Goal: Task Accomplishment & Management: Manage account settings

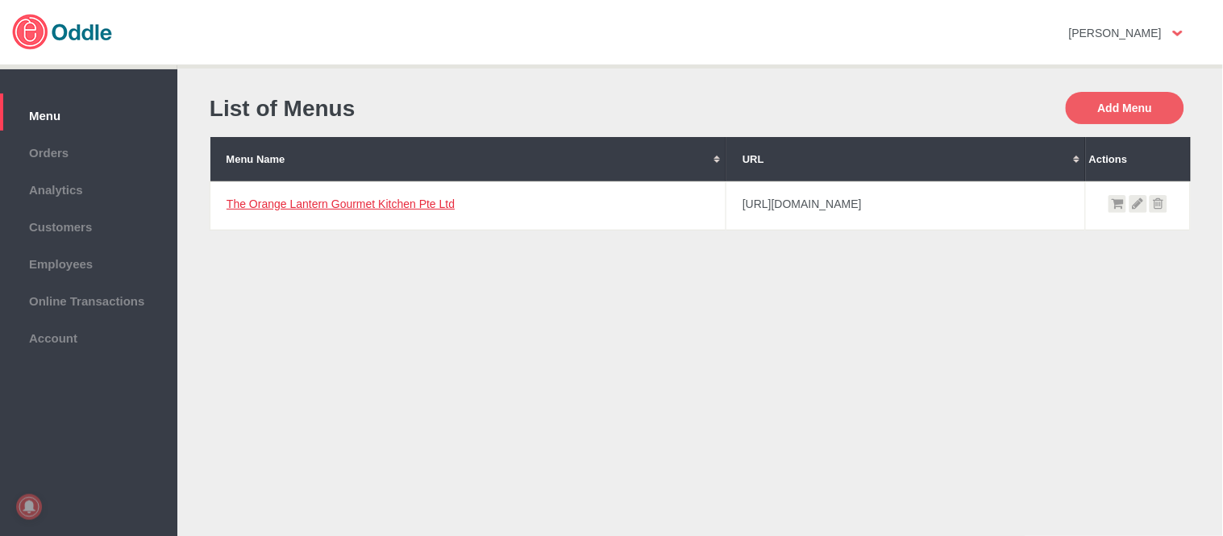
click at [336, 202] on link "The Orange Lantern Gourmet Kitchen Pte Ltd" at bounding box center [341, 203] width 228 height 13
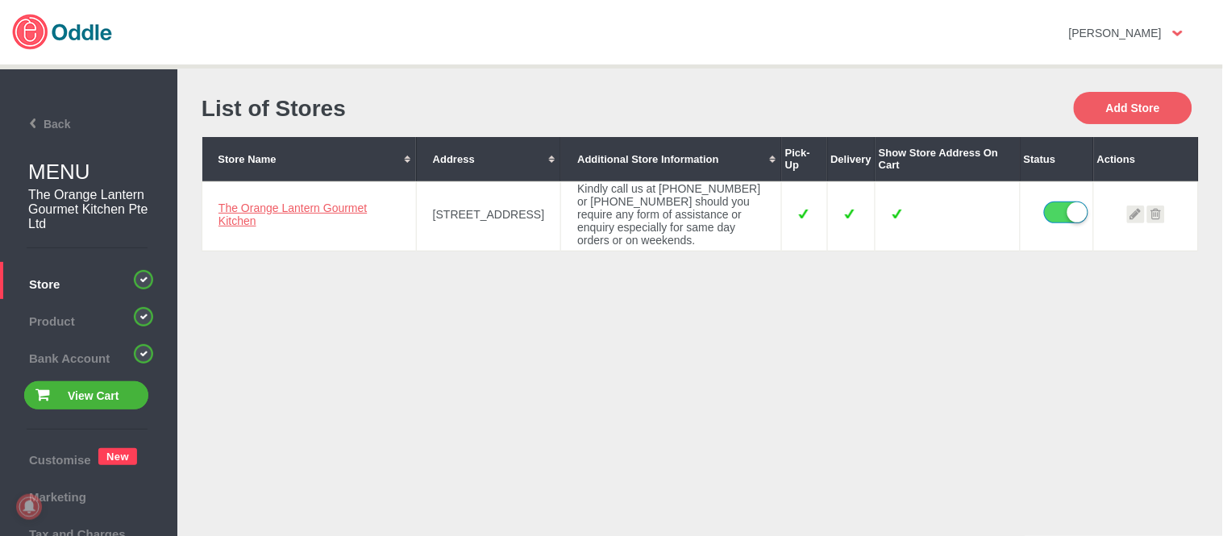
click at [285, 206] on link "The Orange Lantern Gourmet Kitchen" at bounding box center [292, 215] width 148 height 26
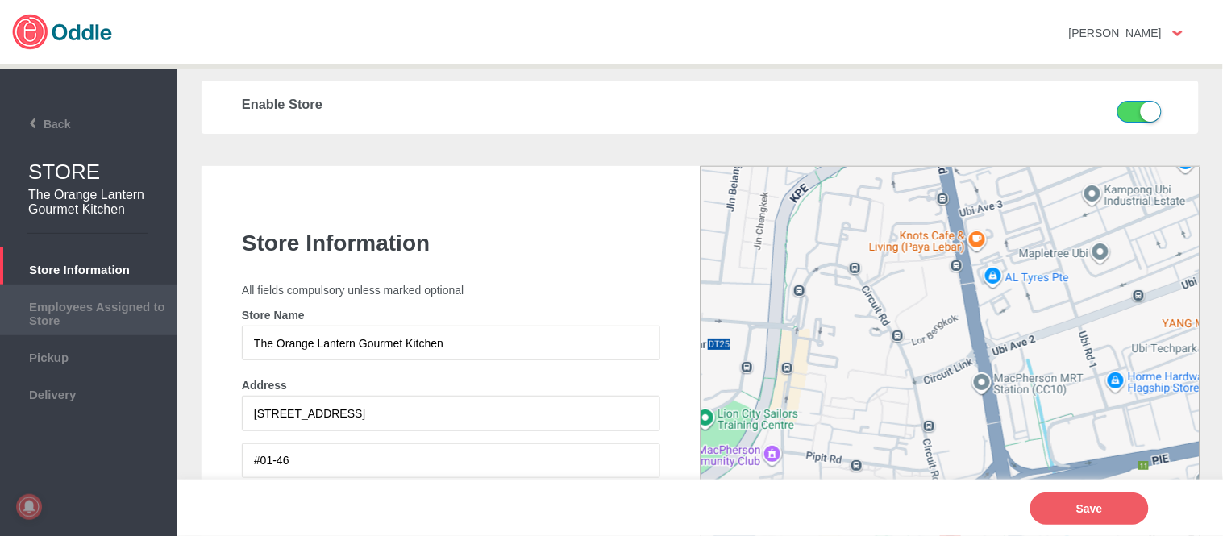
click at [79, 308] on span "Employees Assigned to Store" at bounding box center [88, 311] width 161 height 31
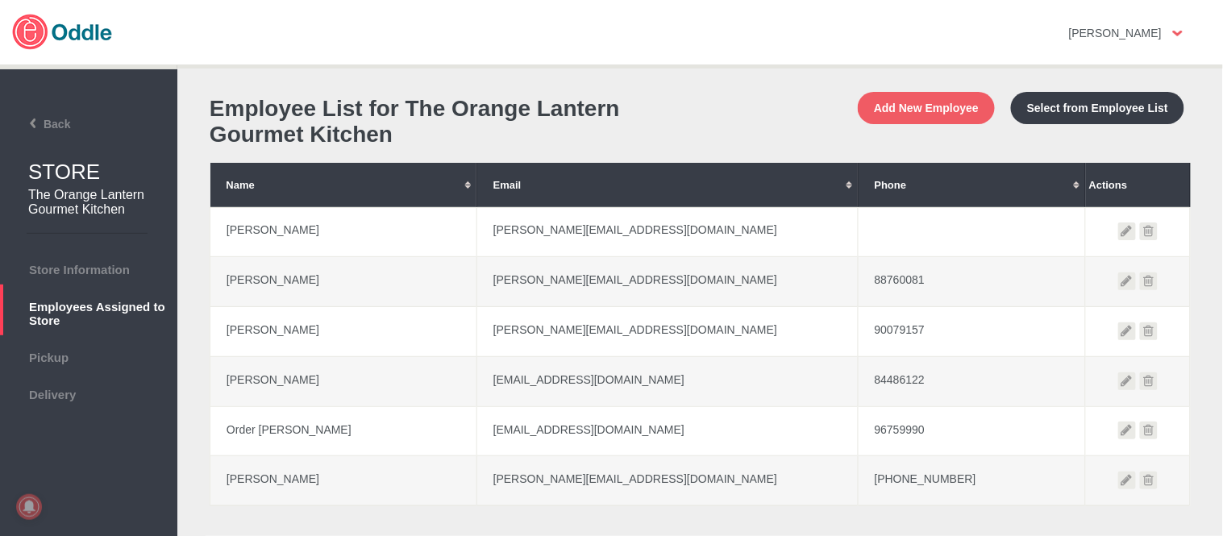
click at [1141, 231] on icon at bounding box center [1149, 231] width 18 height 18
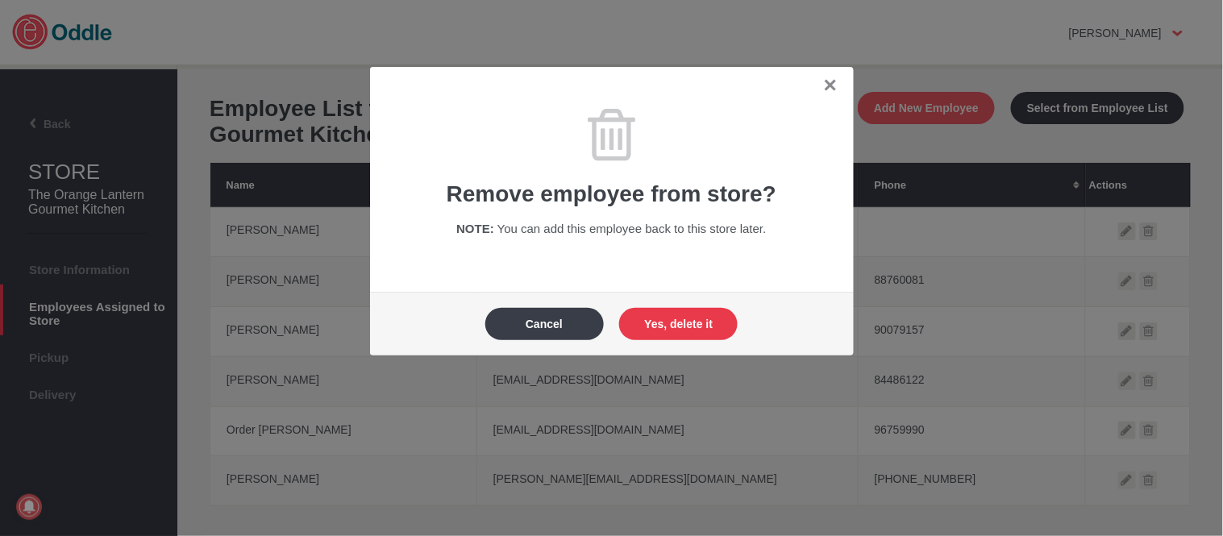
click at [720, 316] on button "Yes, delete it" at bounding box center [678, 324] width 118 height 32
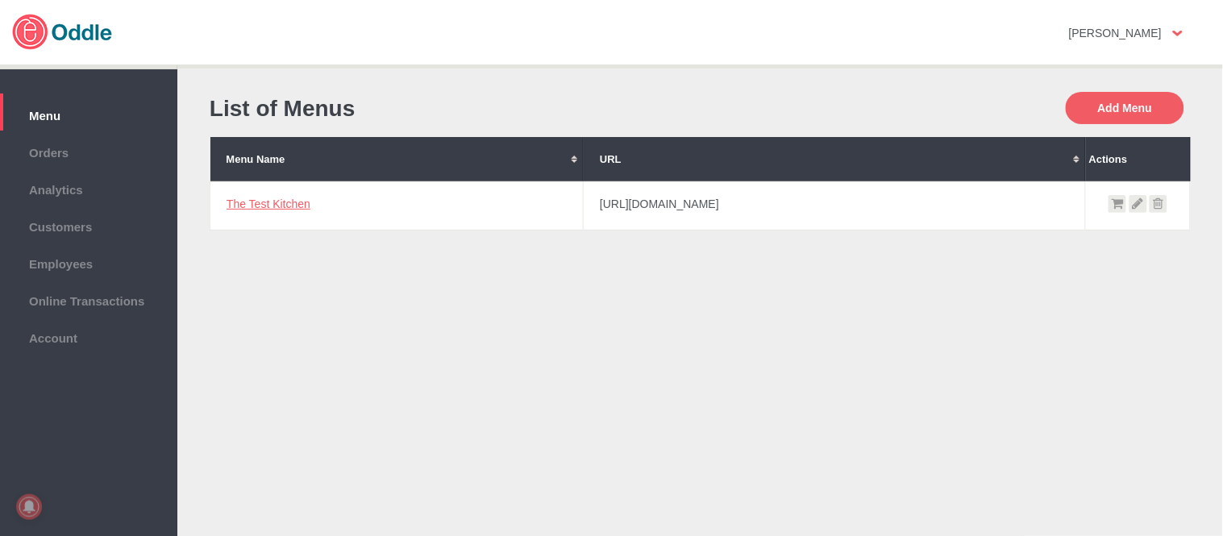
click at [269, 204] on link "The Test Kitchen" at bounding box center [269, 203] width 84 height 13
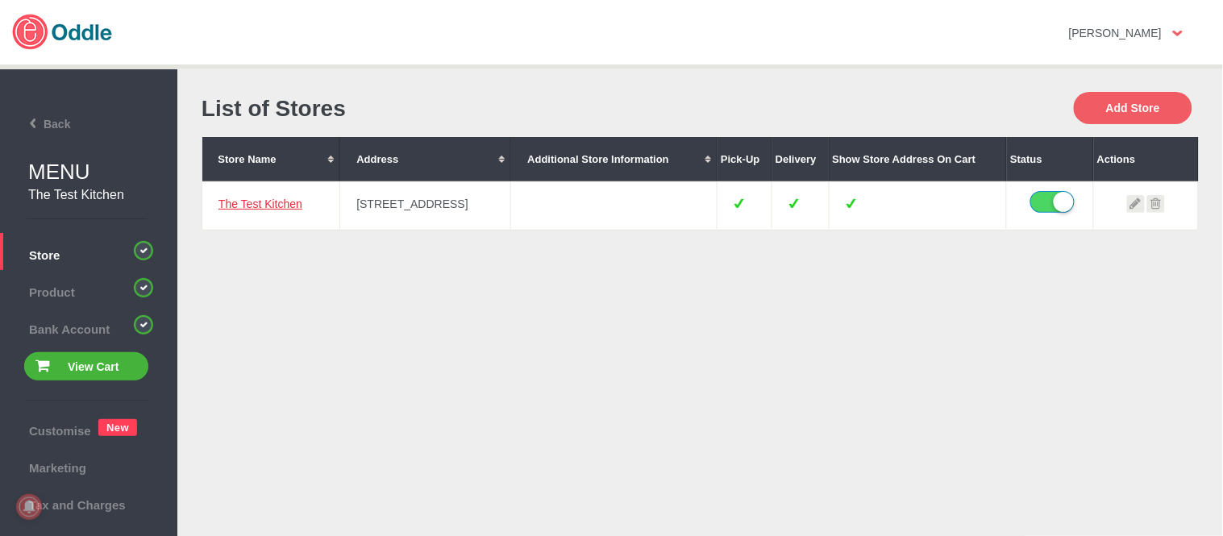
click at [268, 198] on link "The Test Kitchen" at bounding box center [260, 203] width 84 height 13
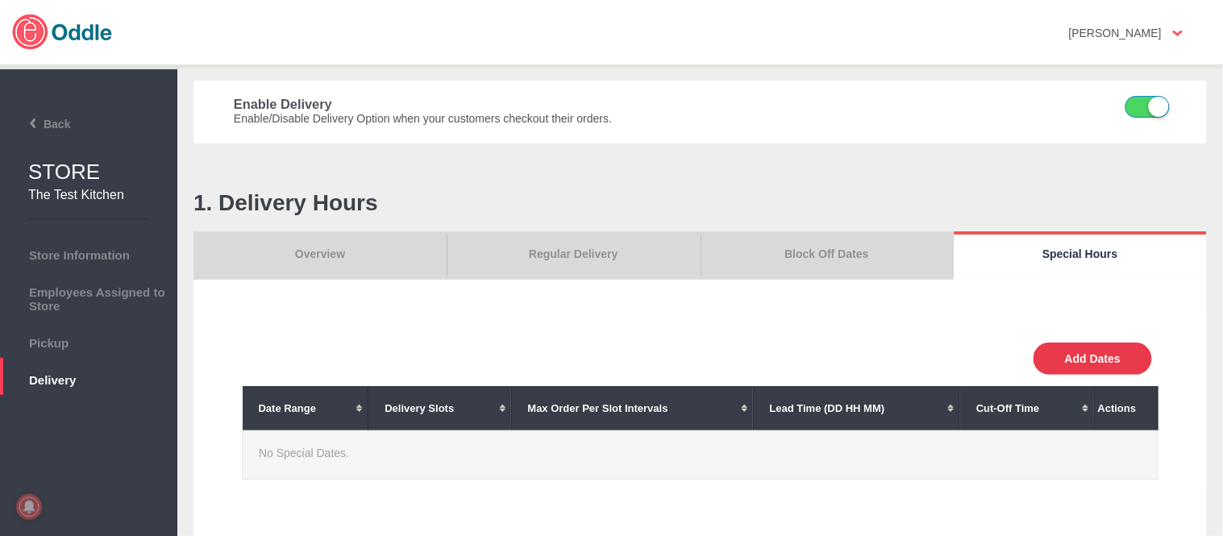
click at [1089, 366] on button "Add Dates" at bounding box center [1092, 359] width 118 height 32
select select "30"
type input "10"
type input "0"
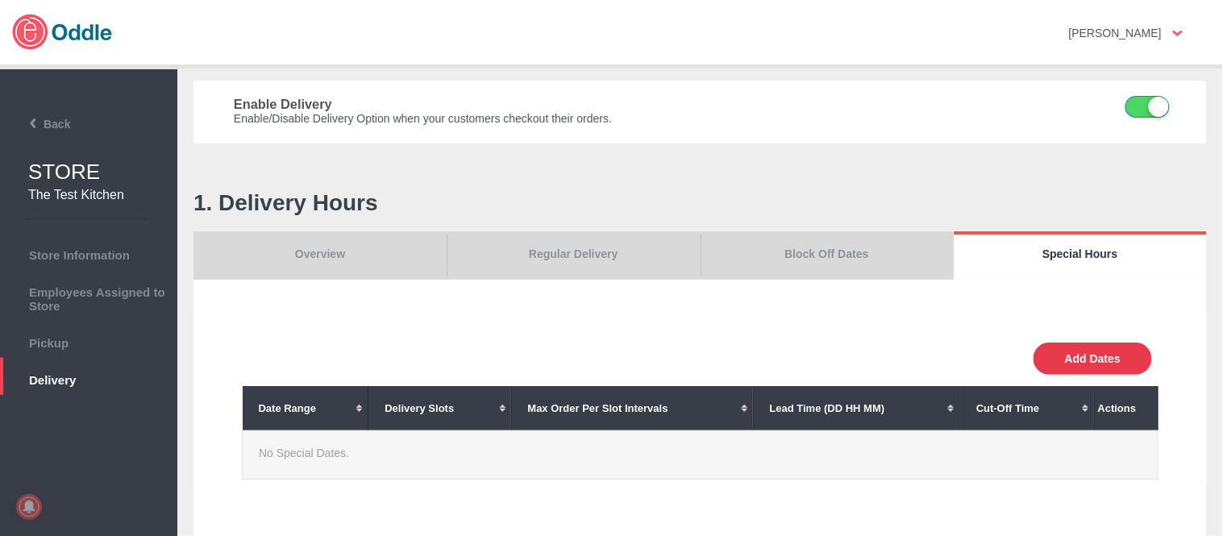
type input "30"
select select "11:00 AM"
select select "11:00 PM"
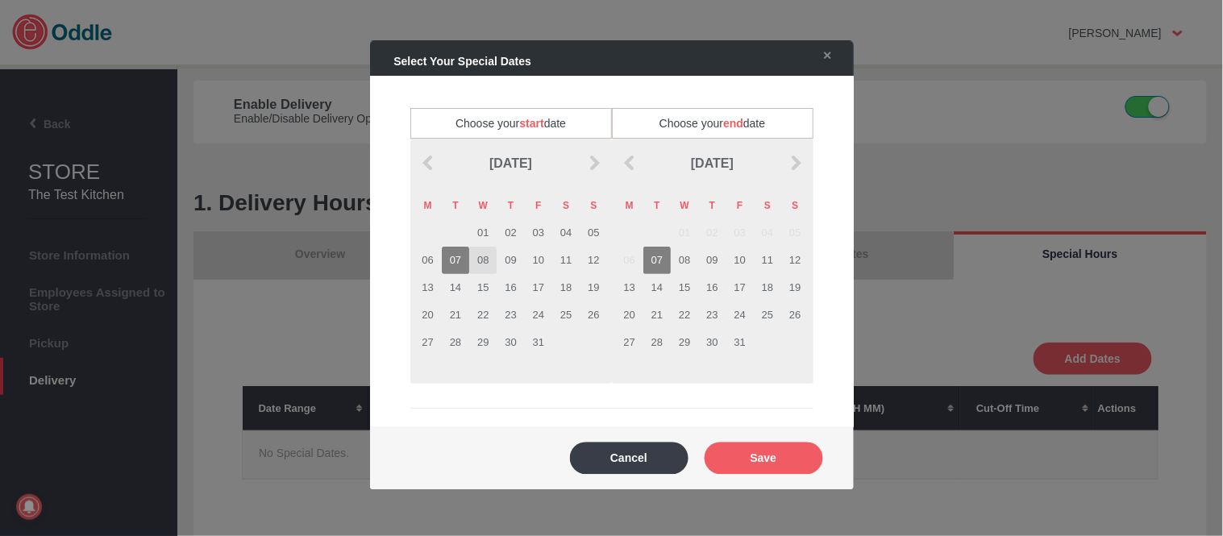
click at [480, 256] on td "08" at bounding box center [482, 260] width 27 height 27
click at [683, 256] on td "08" at bounding box center [684, 260] width 27 height 27
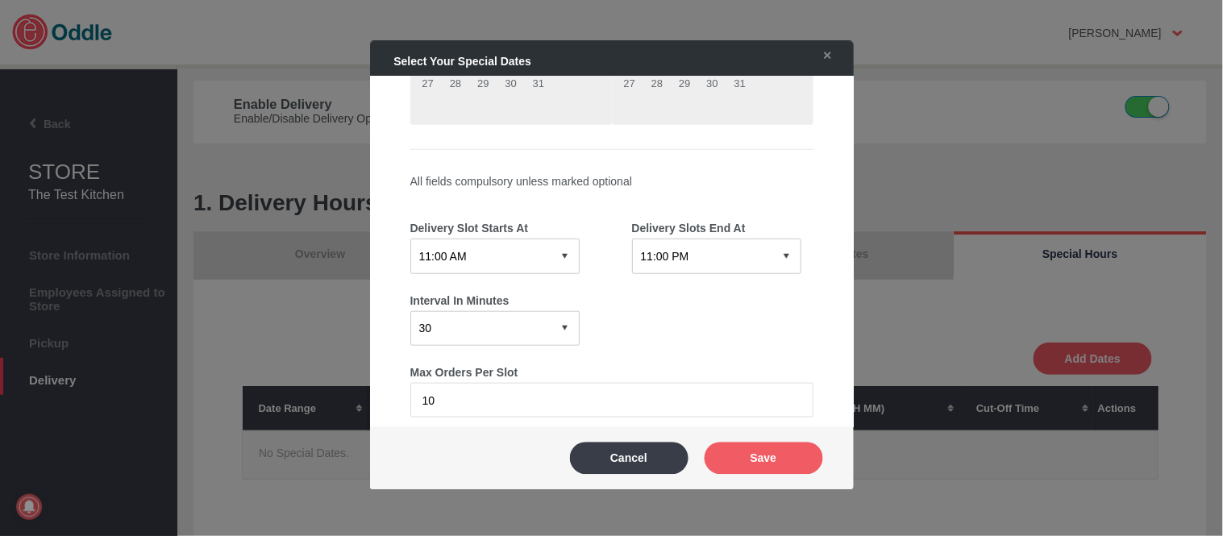
scroll to position [358, 0]
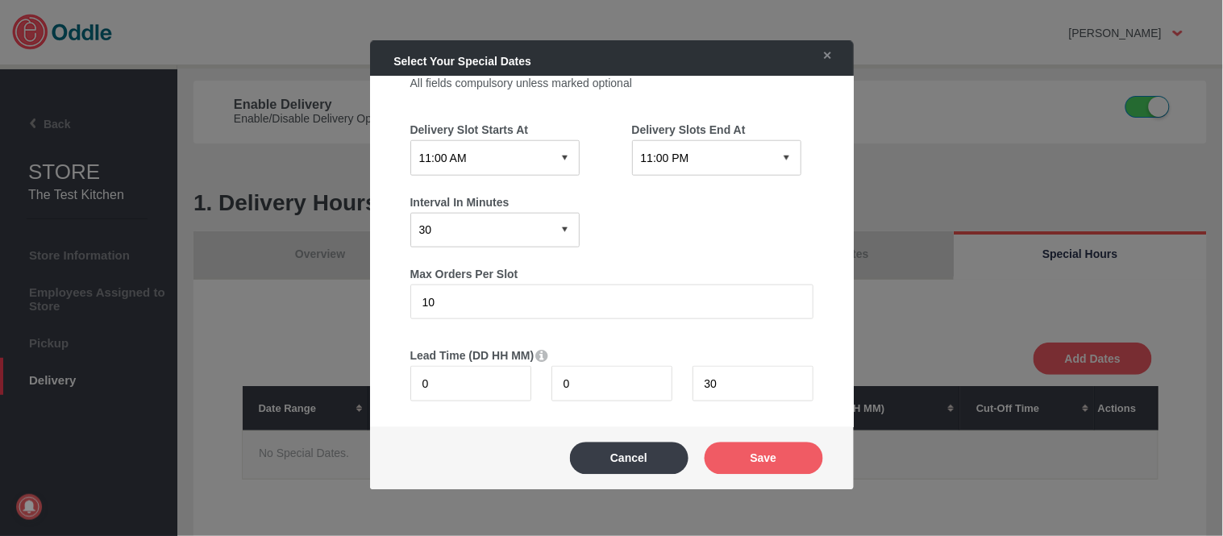
click at [506, 158] on select "12:15 AM 12:30 AM 12:45 AM 01:00 AM 01:15 AM 01:30 AM 01:45 AM 02:00 AM 02:15 A…" at bounding box center [494, 157] width 169 height 35
select select "08:45 AM"
click at [410, 140] on select "12:15 AM 12:30 AM 12:45 AM 01:00 AM 01:15 AM 01:30 AM 01:45 AM 02:00 AM 02:15 A…" at bounding box center [494, 157] width 169 height 35
click at [714, 152] on select "12:15 AM 12:30 AM 12:45 AM 01:00 AM 01:15 AM 01:30 AM 01:45 AM 02:00 AM 02:15 A…" at bounding box center [716, 157] width 169 height 35
select select "09:15 PM"
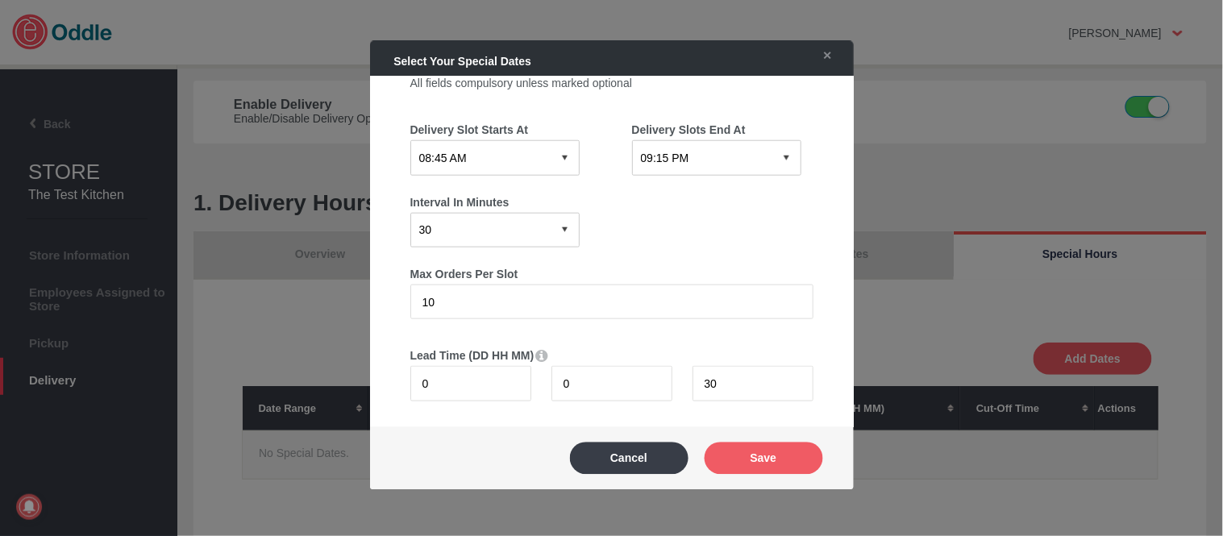
click at [632, 140] on select "12:15 AM 12:30 AM 12:45 AM 01:00 AM 01:15 AM 01:30 AM 01:45 AM 02:00 AM 02:15 A…" at bounding box center [716, 157] width 169 height 35
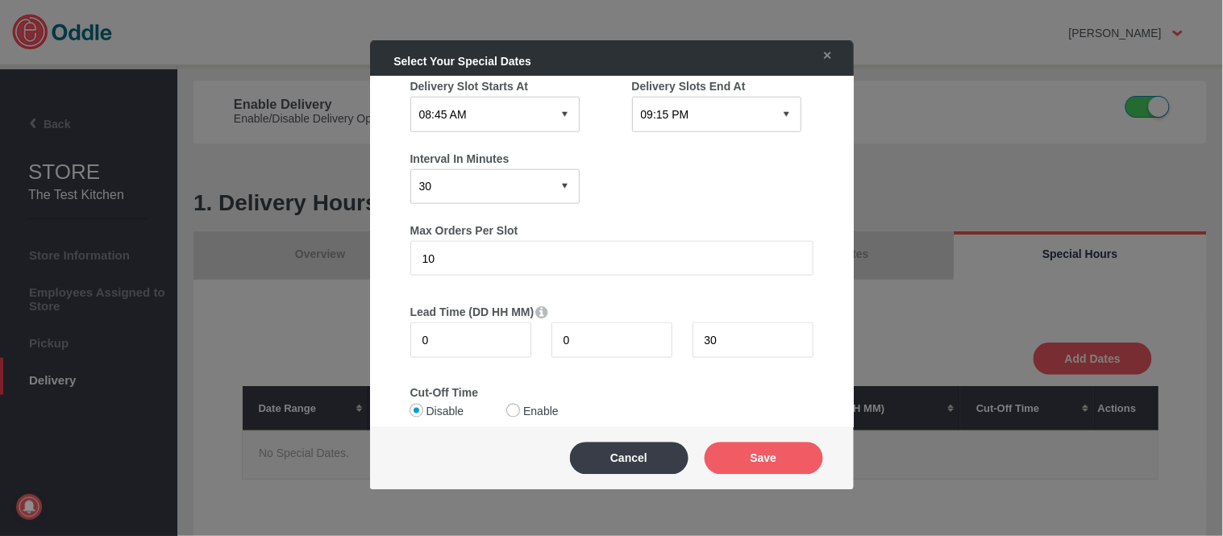
scroll to position [437, 0]
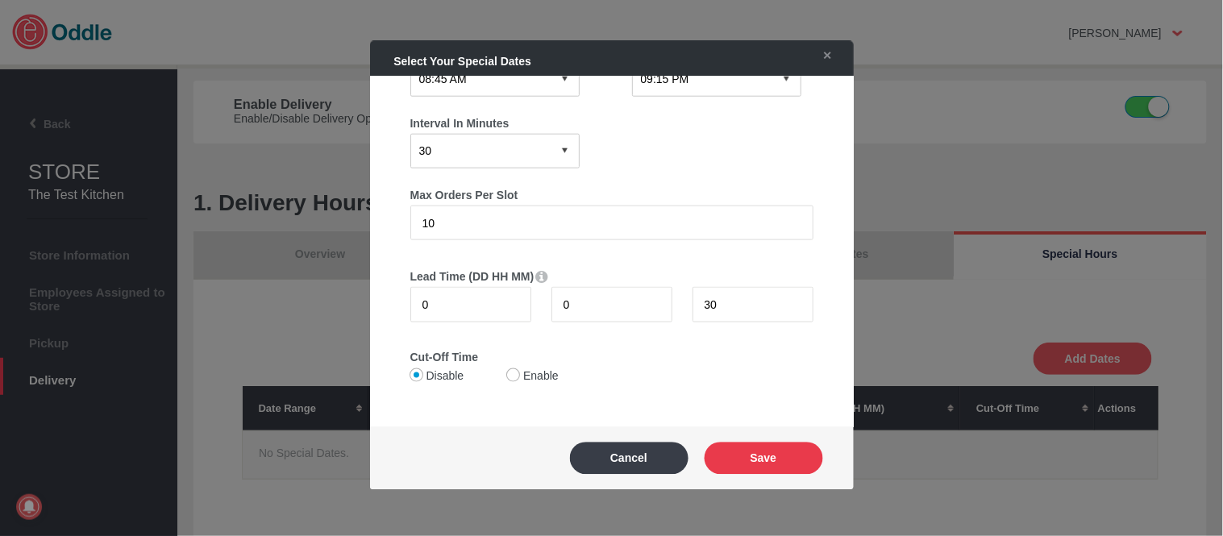
click at [808, 466] on button "Save" at bounding box center [764, 458] width 118 height 32
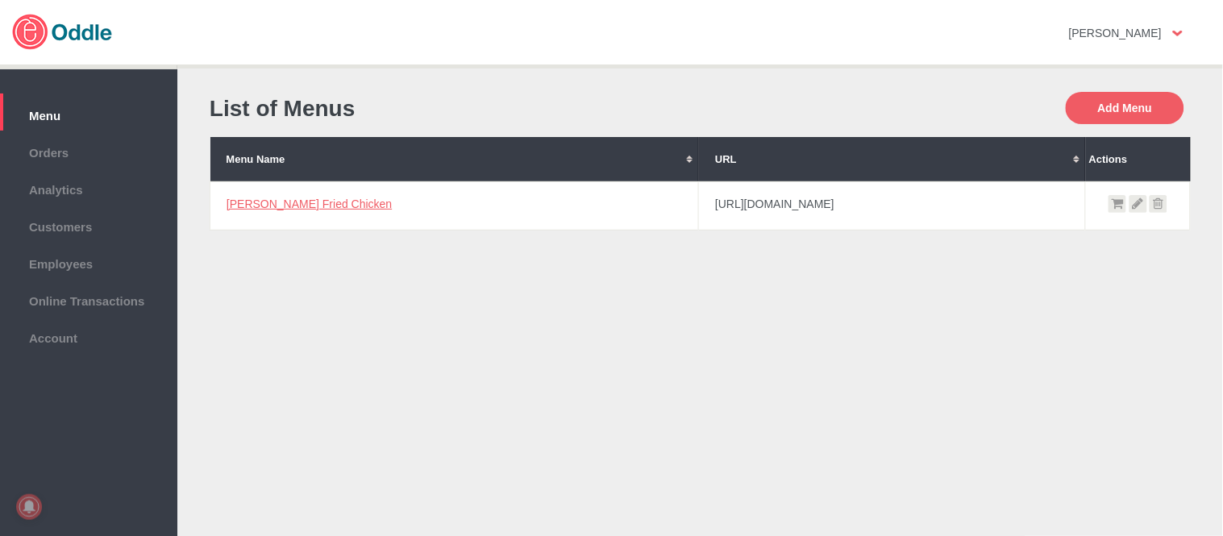
click at [294, 202] on link "[PERSON_NAME] Fried Chicken" at bounding box center [309, 203] width 165 height 13
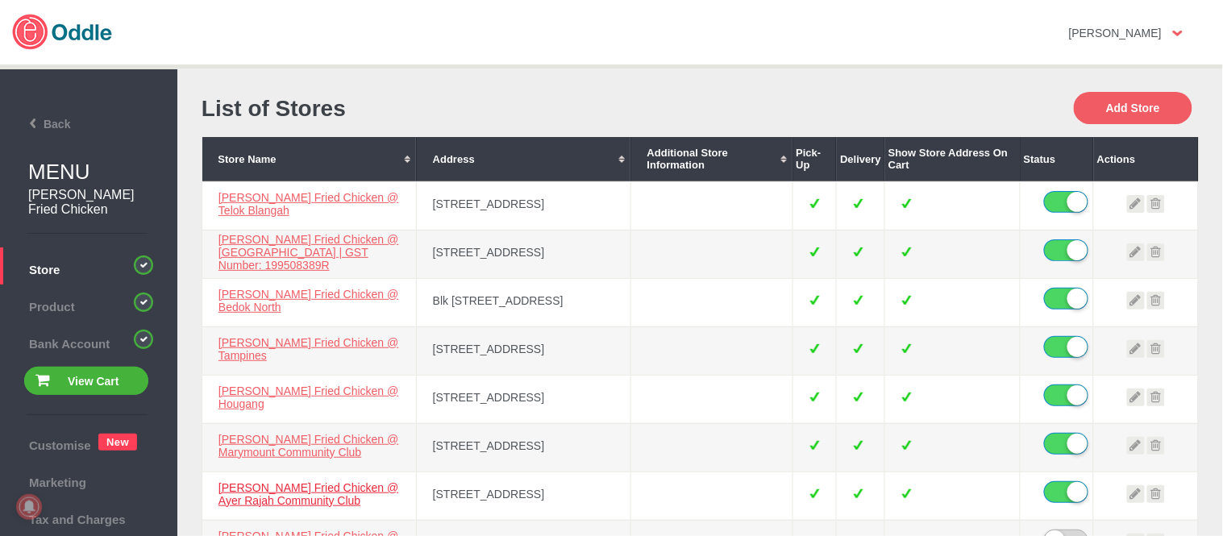
click at [271, 494] on link "[PERSON_NAME] Fried Chicken @ Ayer Rajah Community Club" at bounding box center [308, 494] width 181 height 26
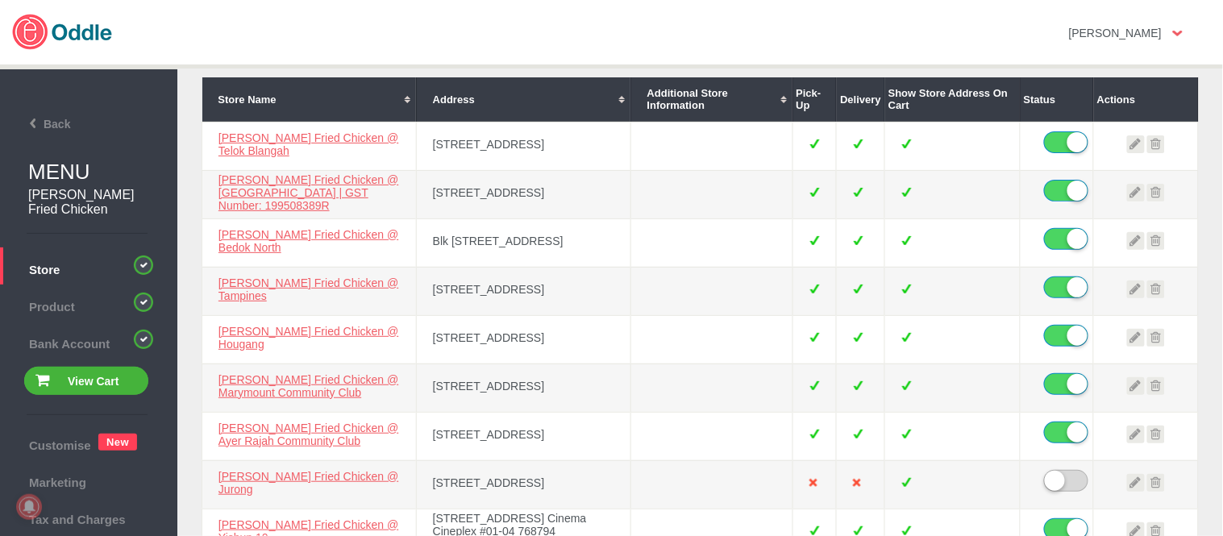
scroll to position [89, 0]
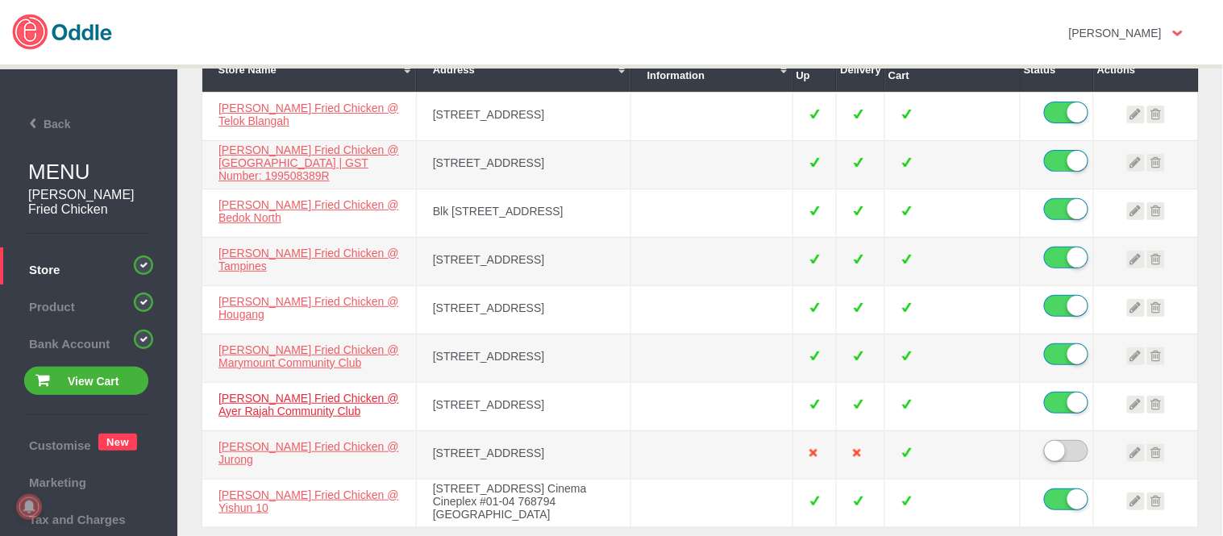
click at [290, 403] on link "[PERSON_NAME] Fried Chicken @ Ayer Rajah Community Club" at bounding box center [308, 405] width 181 height 26
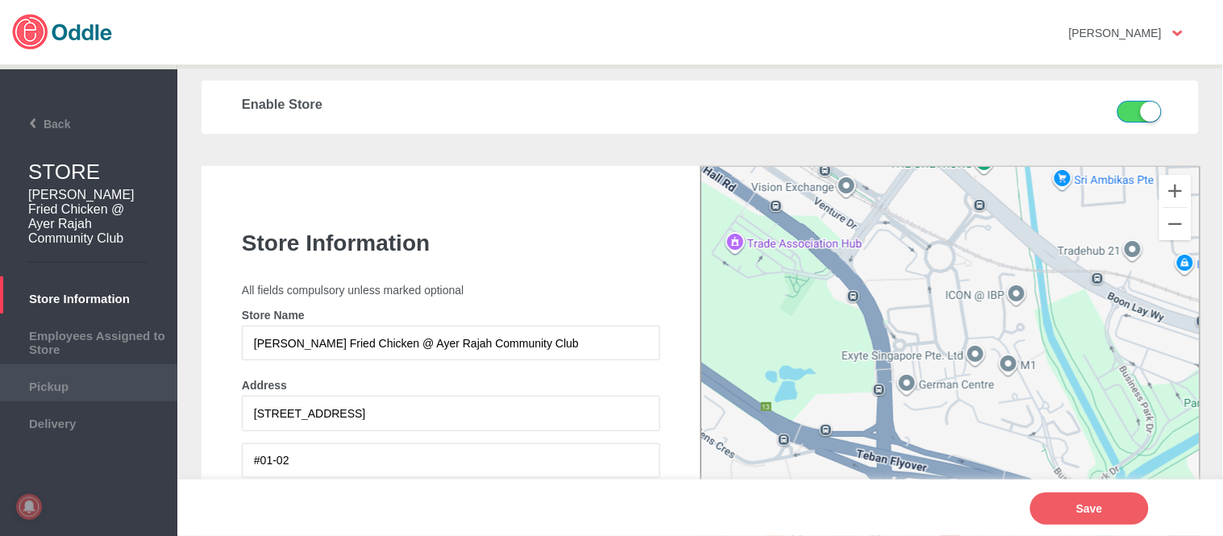
click at [108, 389] on span "Pickup" at bounding box center [88, 385] width 161 height 18
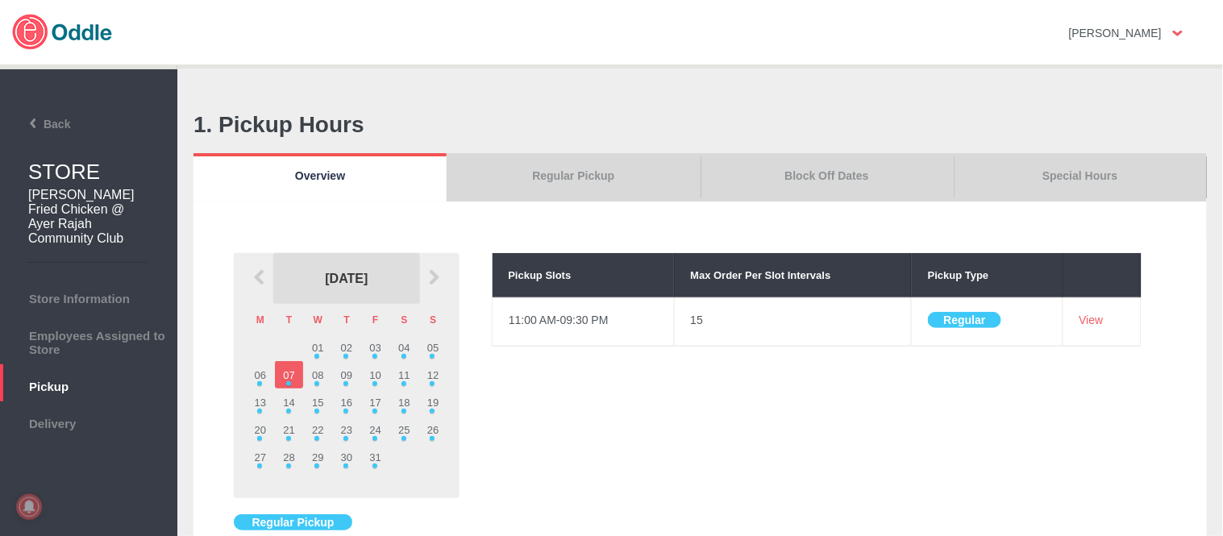
scroll to position [89, 0]
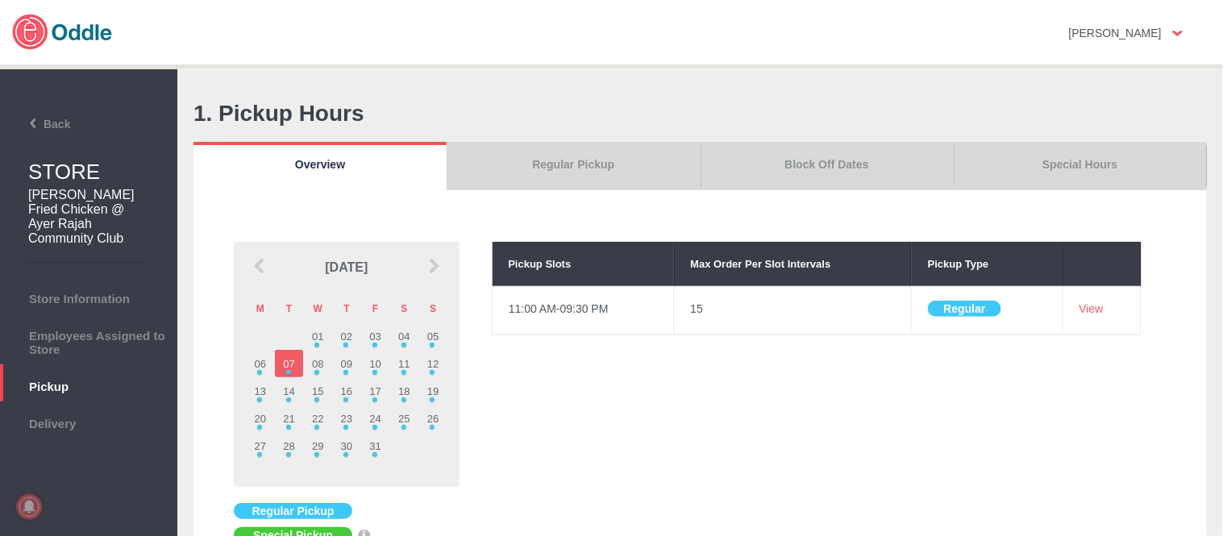
click at [1064, 159] on link "Special Hours" at bounding box center [1080, 166] width 253 height 48
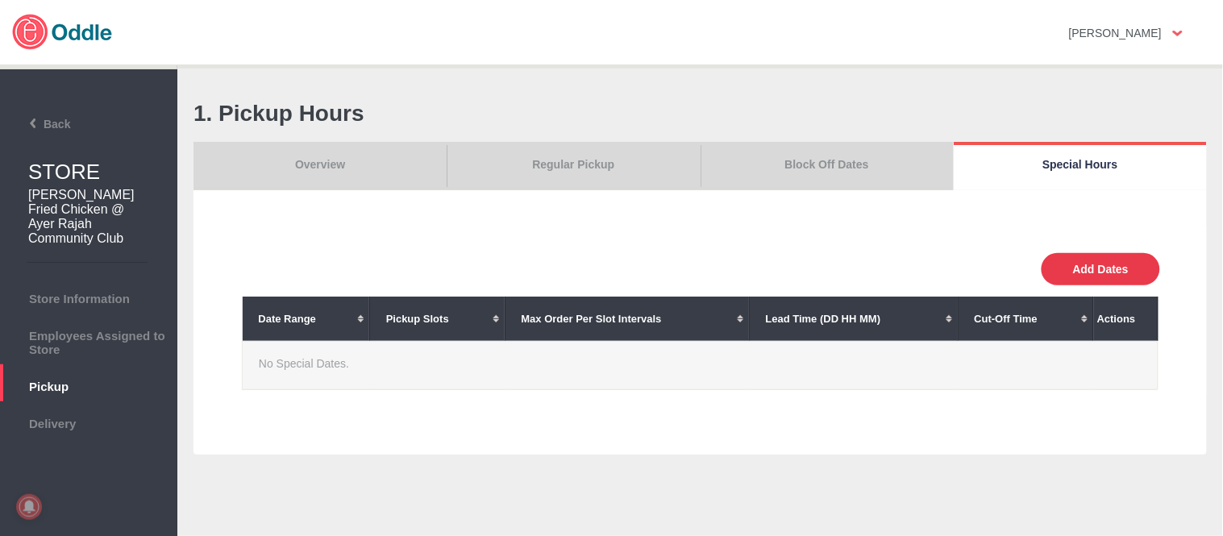
click at [1123, 268] on button "Add Dates" at bounding box center [1100, 269] width 118 height 32
select select "30"
type input "10"
type input "0"
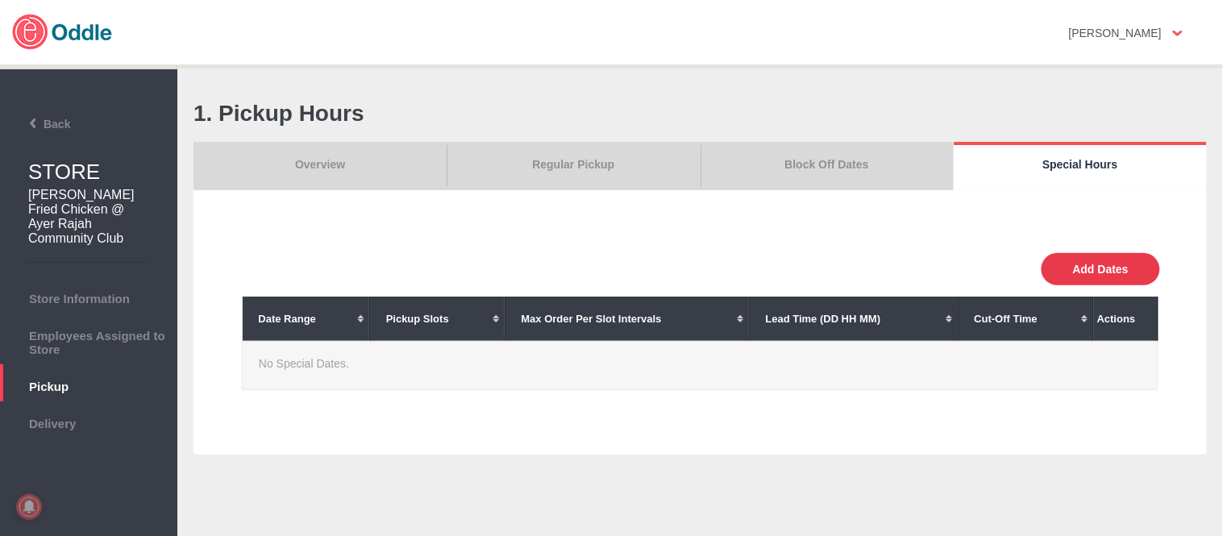
type input "30"
select select "11:00 AM"
select select "11:00 PM"
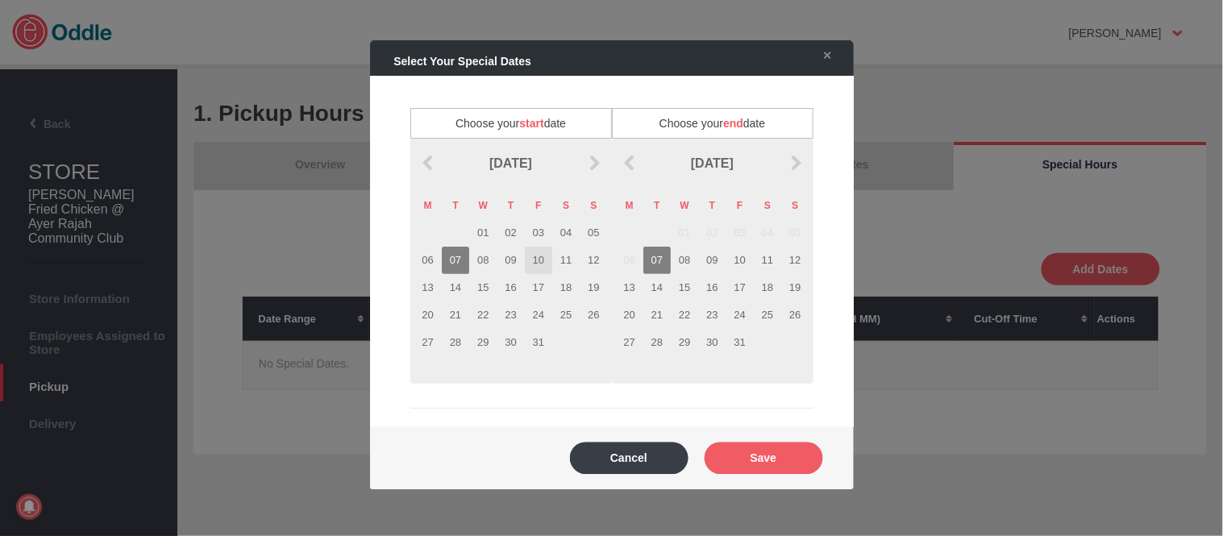
click at [543, 260] on td "10" at bounding box center [538, 260] width 27 height 27
click at [734, 258] on td "10" at bounding box center [739, 260] width 27 height 27
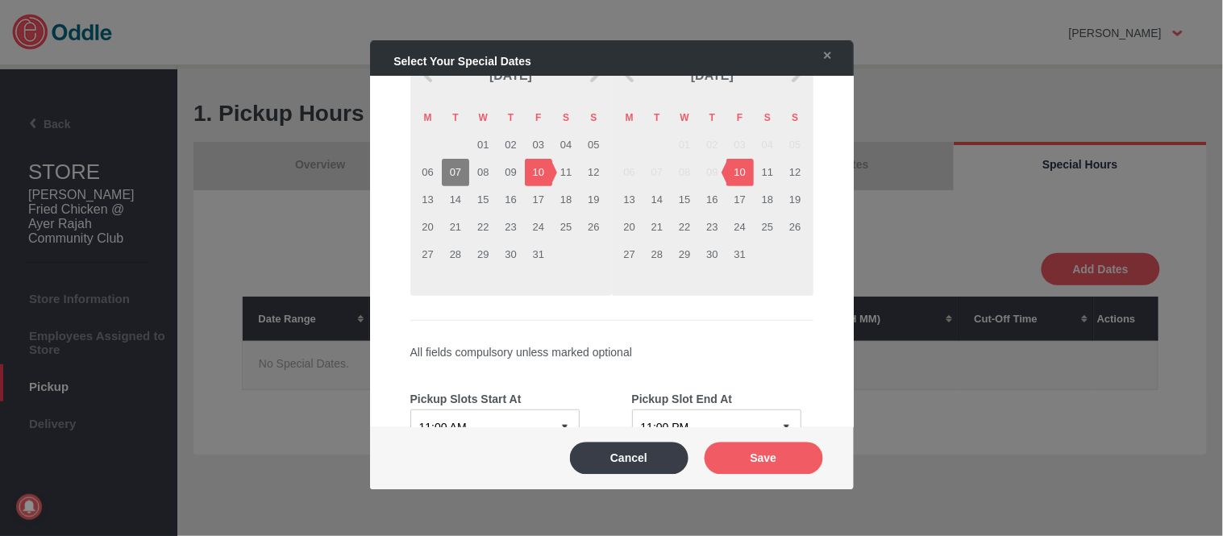
scroll to position [358, 0]
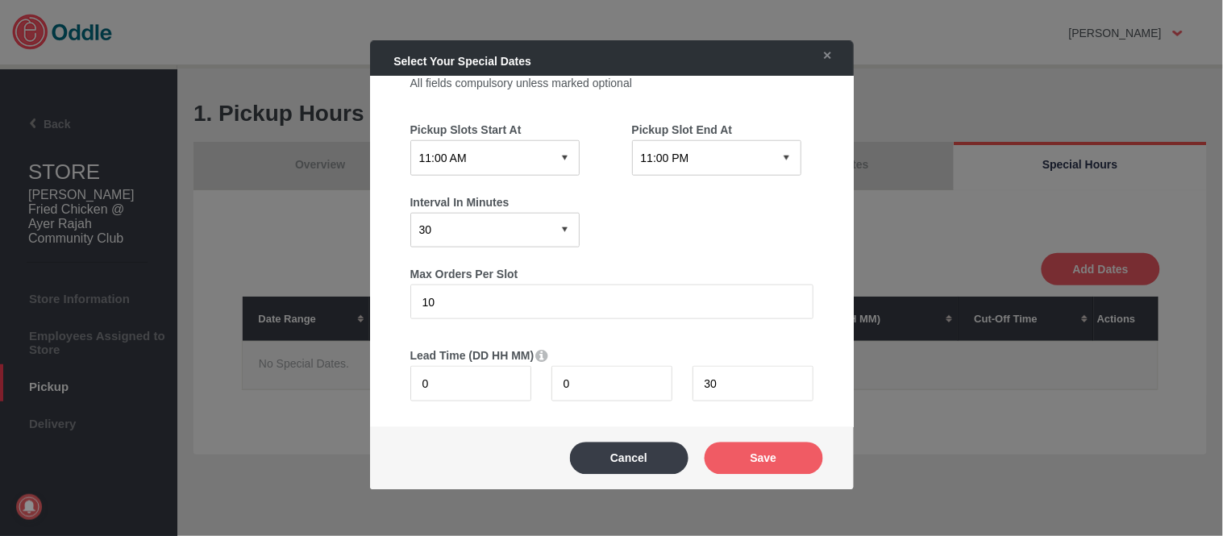
click at [493, 148] on select "12:15 AM 12:30 AM 12:45 AM 01:00 AM 01:15 AM 01:30 AM 01:45 AM 02:00 AM 02:15 A…" at bounding box center [494, 157] width 169 height 35
select select "12:00 PM"
click at [410, 140] on select "12:15 AM 12:30 AM 12:45 AM 01:00 AM 01:15 AM 01:30 AM 01:45 AM 02:00 AM 02:15 A…" at bounding box center [494, 157] width 169 height 35
click at [691, 149] on select "12:15 AM 12:30 AM 12:45 AM 01:00 AM 01:15 AM 01:30 AM 01:45 AM 02:00 AM 02:15 A…" at bounding box center [716, 157] width 169 height 35
select select "09:30 PM"
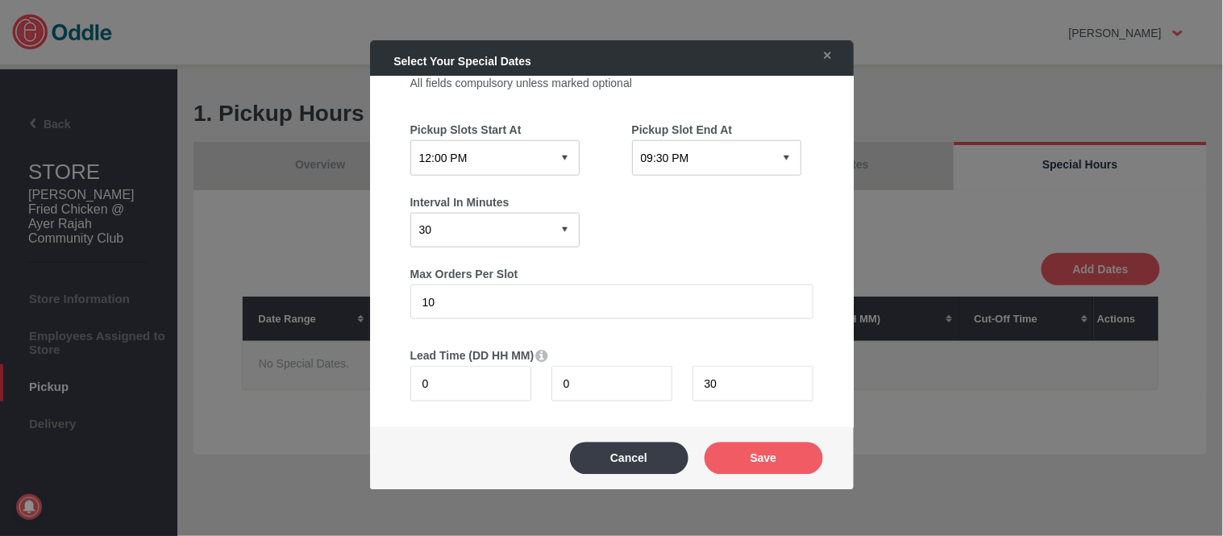
click at [632, 140] on select "12:15 AM 12:30 AM 12:45 AM 01:00 AM 01:15 AM 01:30 AM 01:45 AM 02:00 AM 02:15 A…" at bounding box center [716, 157] width 169 height 35
click at [796, 464] on button "Save" at bounding box center [764, 458] width 118 height 32
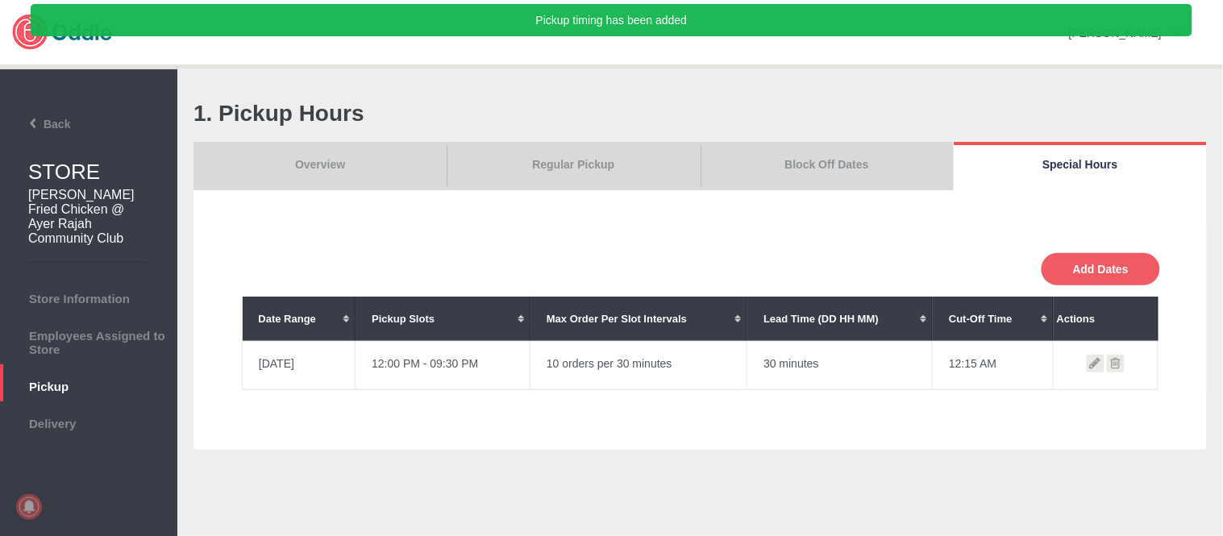
click at [361, 167] on link "Overview" at bounding box center [319, 166] width 253 height 48
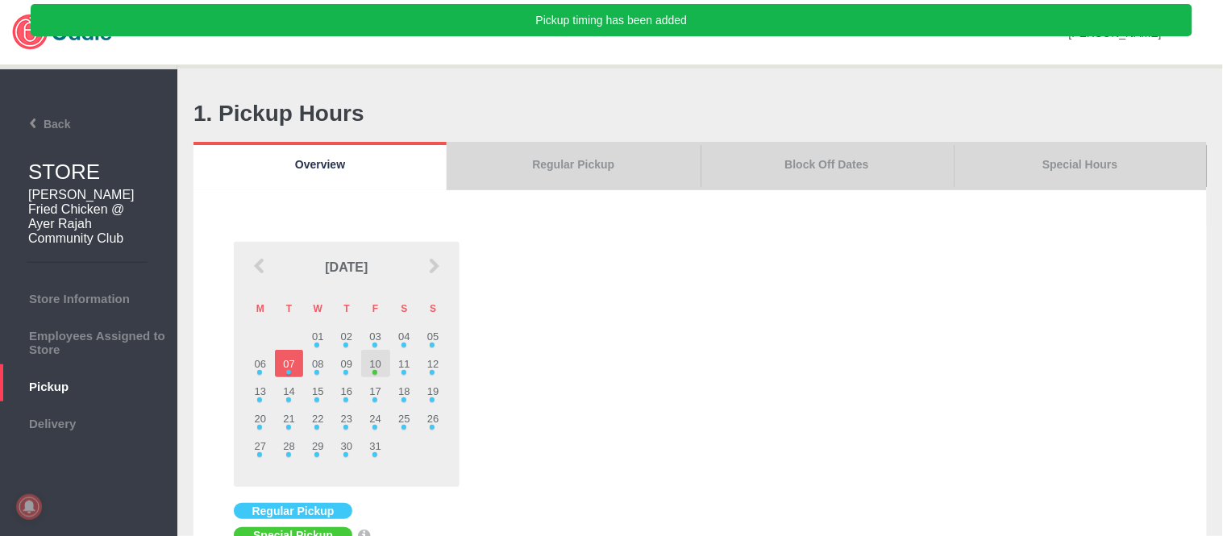
click at [372, 360] on td "10" at bounding box center [375, 363] width 29 height 27
click at [820, 165] on link "Block Off Dates" at bounding box center [827, 166] width 253 height 48
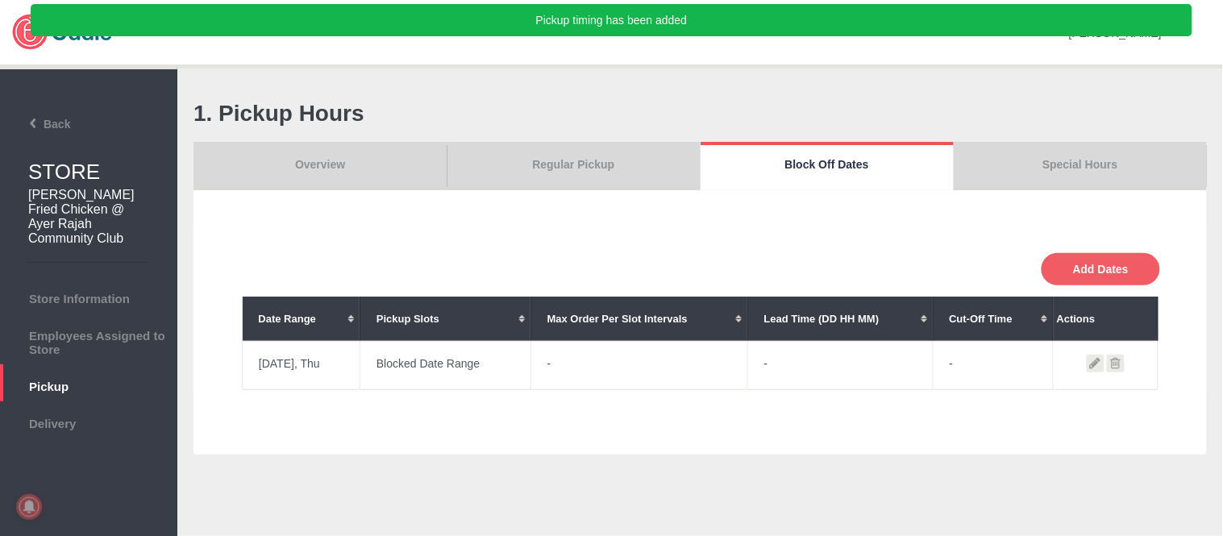
click at [365, 157] on link "Overview" at bounding box center [319, 166] width 253 height 48
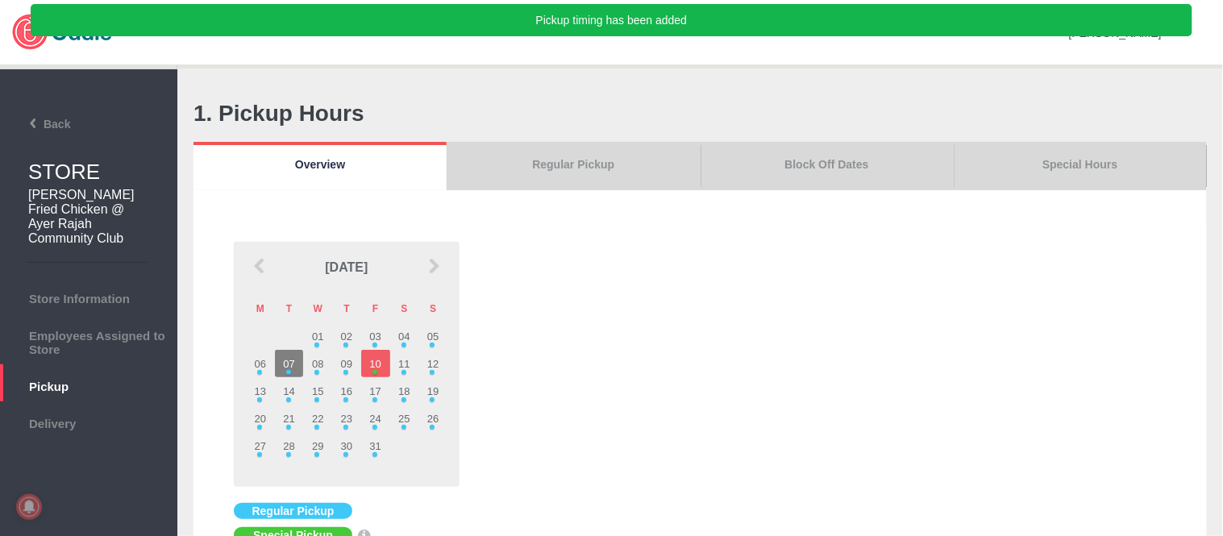
click at [1067, 148] on link "Special Hours" at bounding box center [1080, 166] width 253 height 48
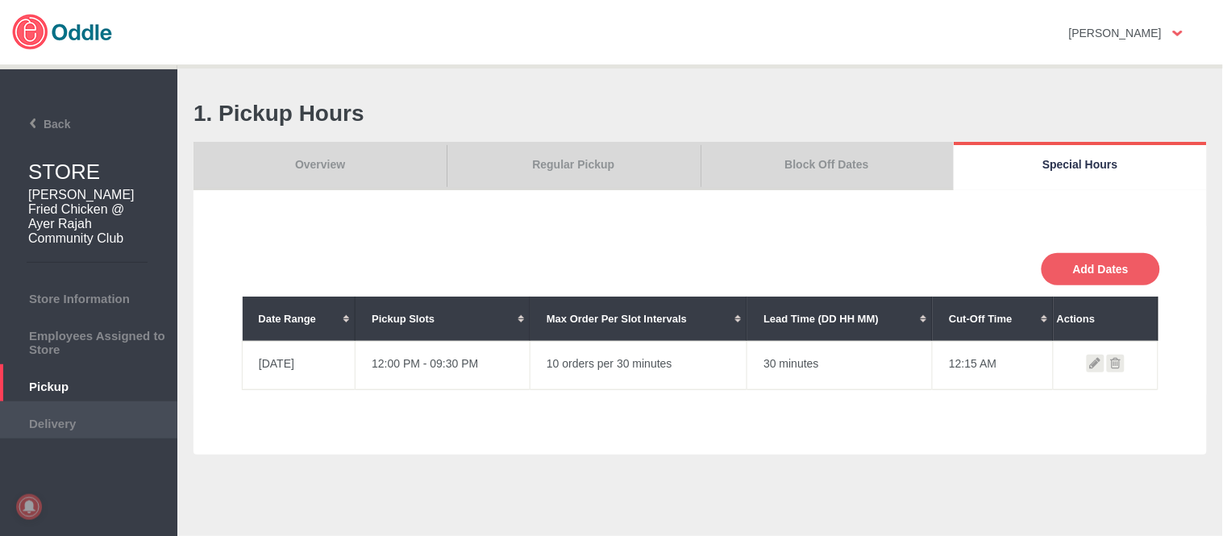
click at [68, 419] on span "Delivery" at bounding box center [88, 422] width 161 height 18
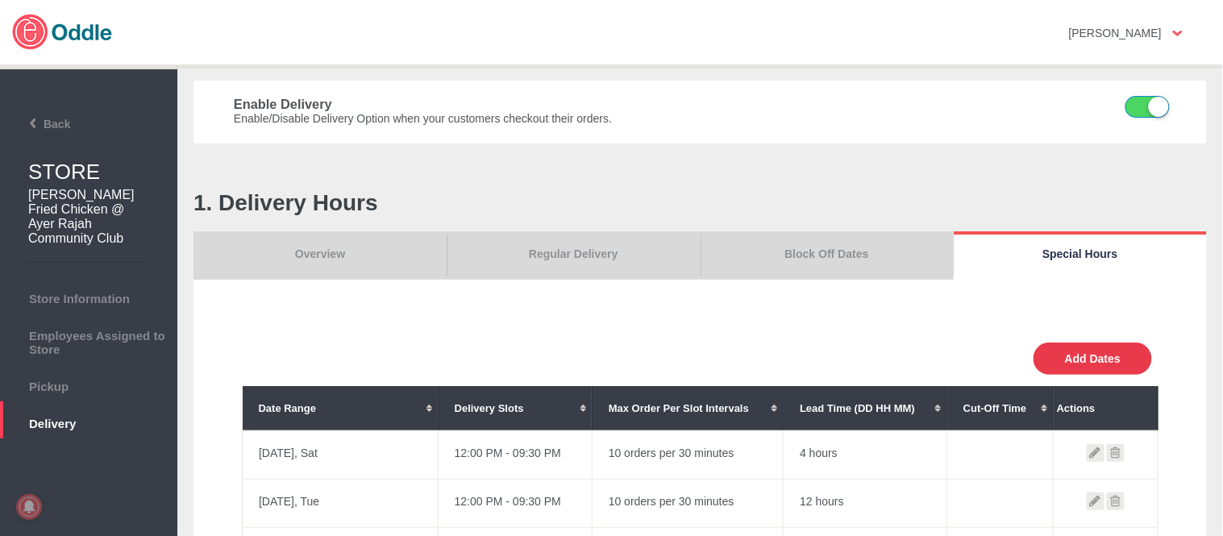
click at [1119, 364] on button "Add Dates" at bounding box center [1092, 359] width 118 height 32
select select "30"
type input "10"
type input "0"
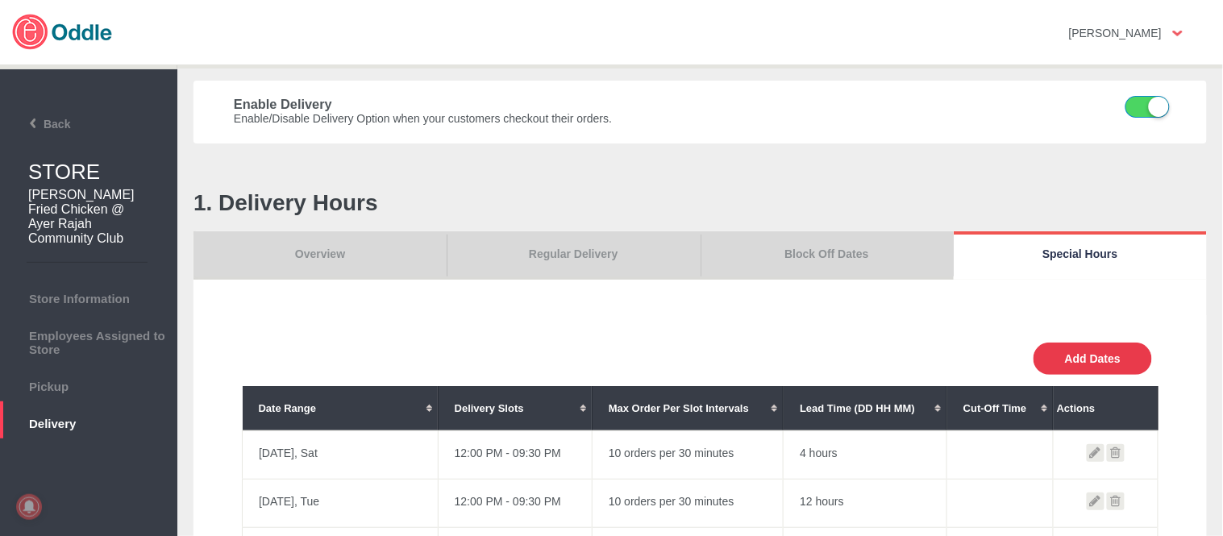
type input "30"
select select "11:00 AM"
select select "11:00 PM"
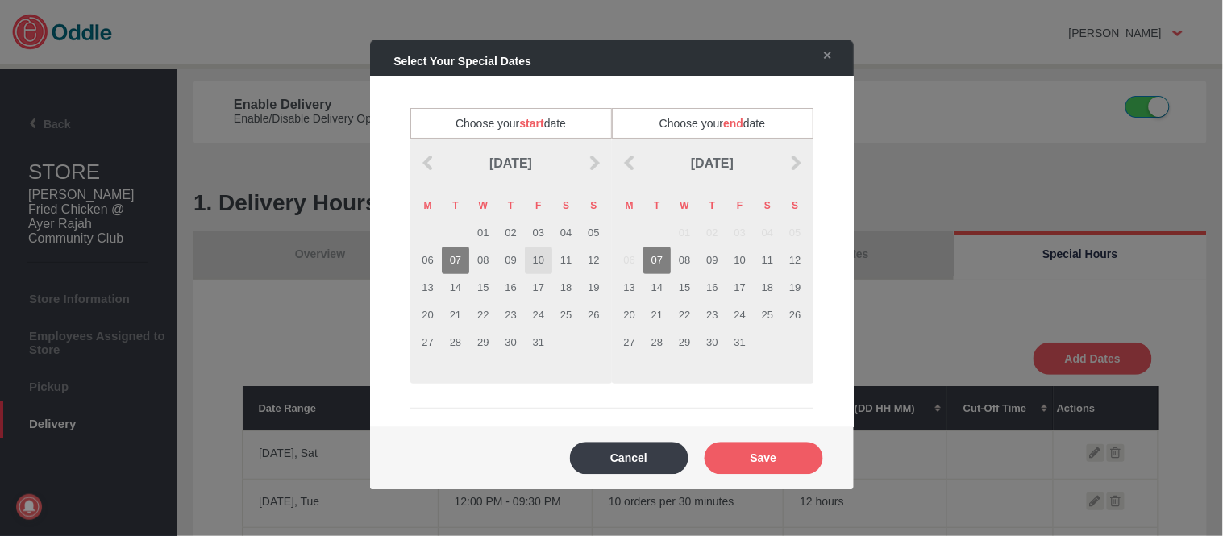
click at [532, 260] on td "10" at bounding box center [538, 260] width 27 height 27
click at [734, 253] on td "10" at bounding box center [739, 260] width 27 height 27
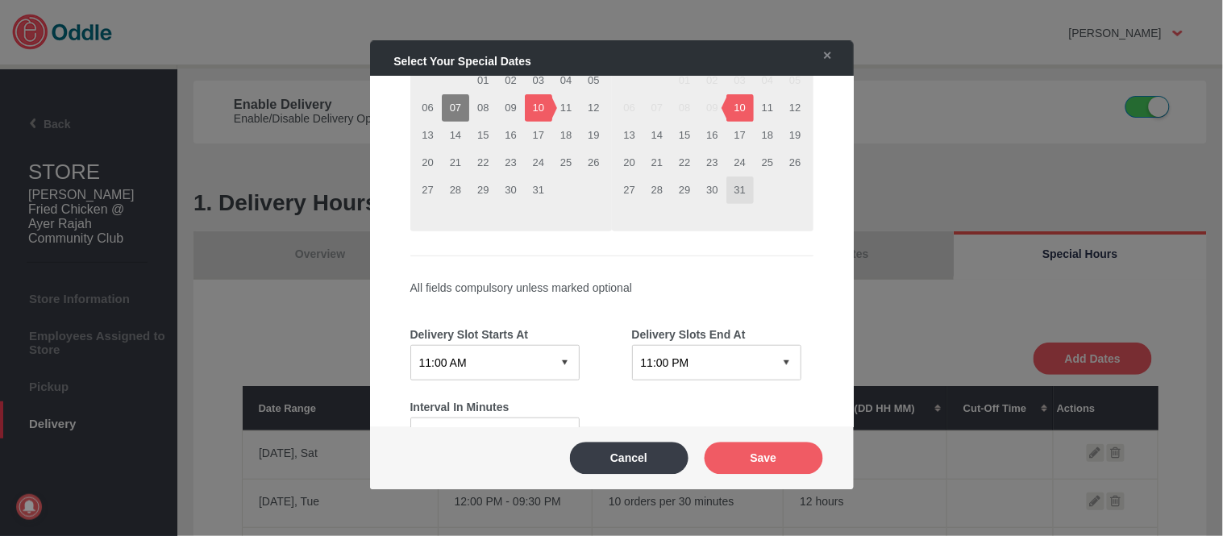
scroll to position [268, 0]
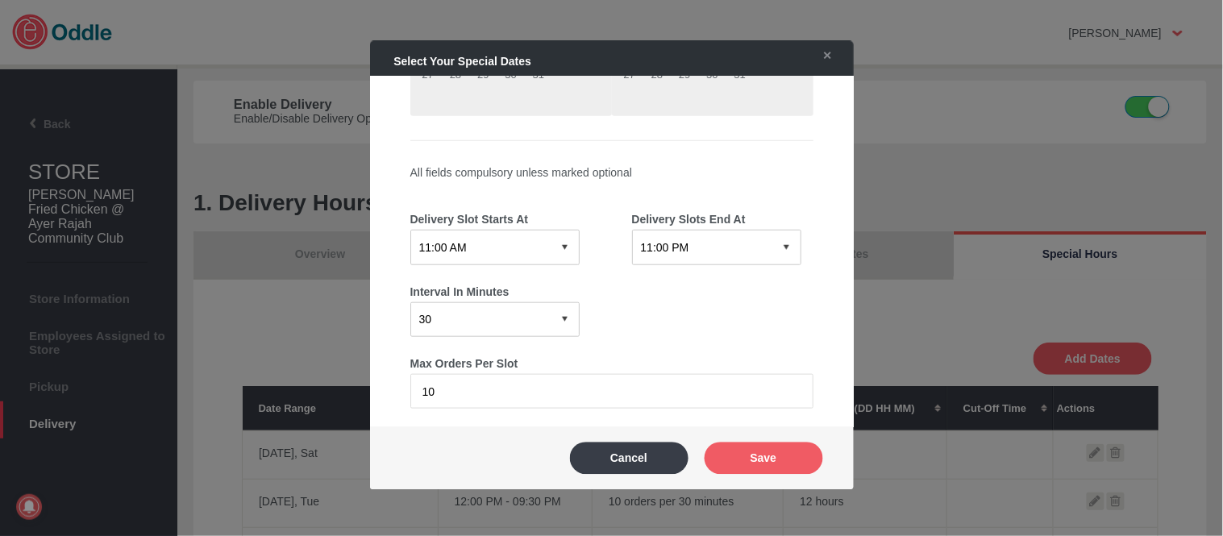
click at [518, 239] on select "12:15 AM 12:30 AM 12:45 AM 01:00 AM 01:15 AM 01:30 AM 01:45 AM 02:00 AM 02:15 A…" at bounding box center [494, 247] width 169 height 35
select select "12:00 PM"
click at [410, 230] on select "12:15 AM 12:30 AM 12:45 AM 01:00 AM 01:15 AM 01:30 AM 01:45 AM 02:00 AM 02:15 A…" at bounding box center [494, 247] width 169 height 35
click at [724, 235] on select "12:15 AM 12:30 AM 12:45 AM 01:00 AM 01:15 AM 01:30 AM 01:45 AM 02:00 AM 02:15 A…" at bounding box center [716, 247] width 169 height 35
select select "09:30 PM"
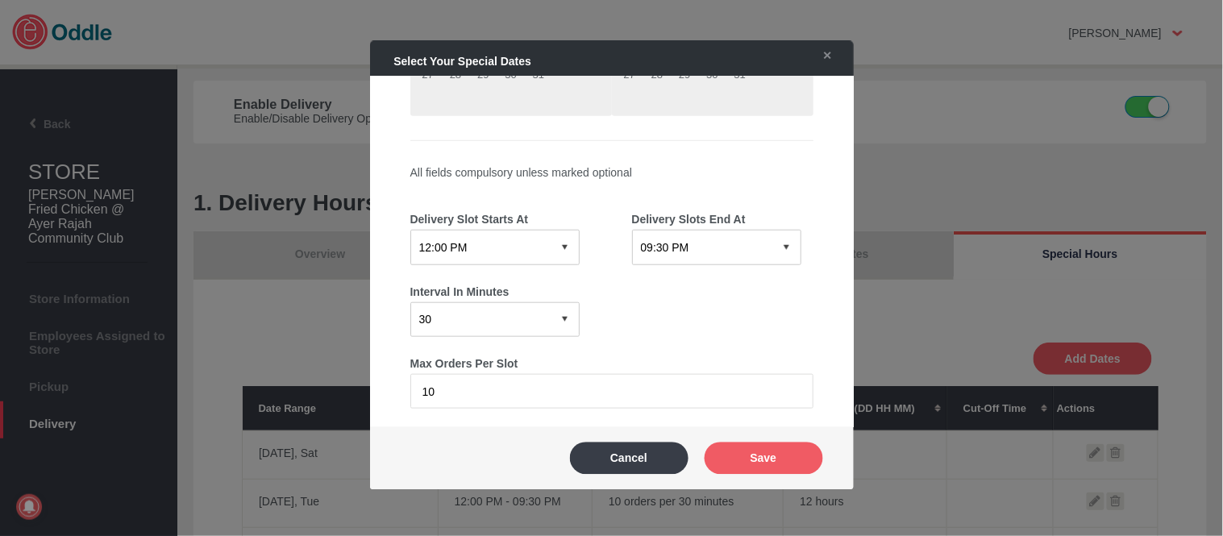
click at [632, 230] on select "12:15 AM 12:30 AM 12:45 AM 01:00 AM 01:15 AM 01:30 AM 01:45 AM 02:00 AM 02:15 A…" at bounding box center [716, 247] width 169 height 35
click at [522, 245] on select "12:15 AM 12:30 AM 12:45 AM 01:00 AM 01:15 AM 01:30 AM 01:45 AM 02:00 AM 02:15 A…" at bounding box center [494, 247] width 169 height 35
select select "12:30 PM"
click at [410, 230] on select "12:15 AM 12:30 AM 12:45 AM 01:00 AM 01:15 AM 01:30 AM 01:45 AM 02:00 AM 02:15 A…" at bounding box center [494, 247] width 169 height 35
click at [802, 464] on button "Save" at bounding box center [764, 458] width 118 height 32
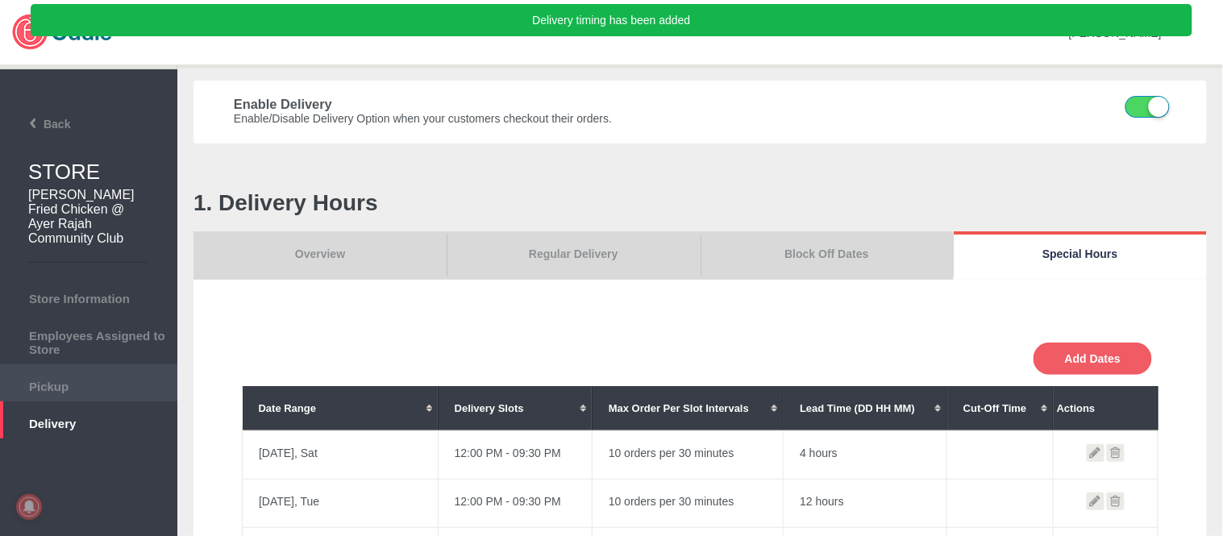
click at [94, 384] on span "Pickup" at bounding box center [88, 385] width 161 height 18
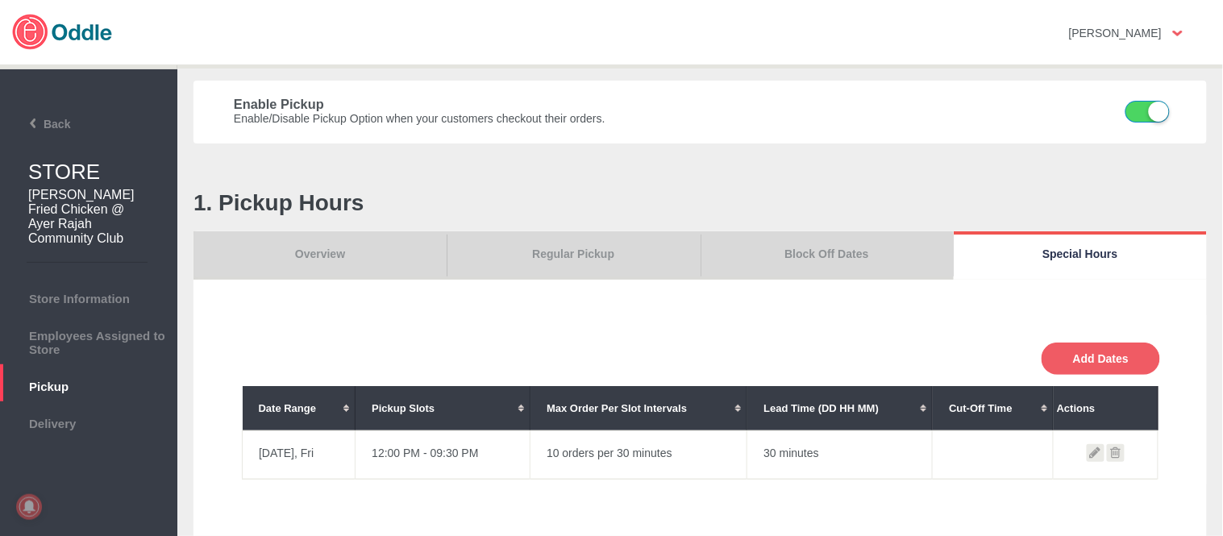
click at [1094, 447] on icon at bounding box center [1096, 453] width 18 height 18
select select "30"
type input "10"
type input "0"
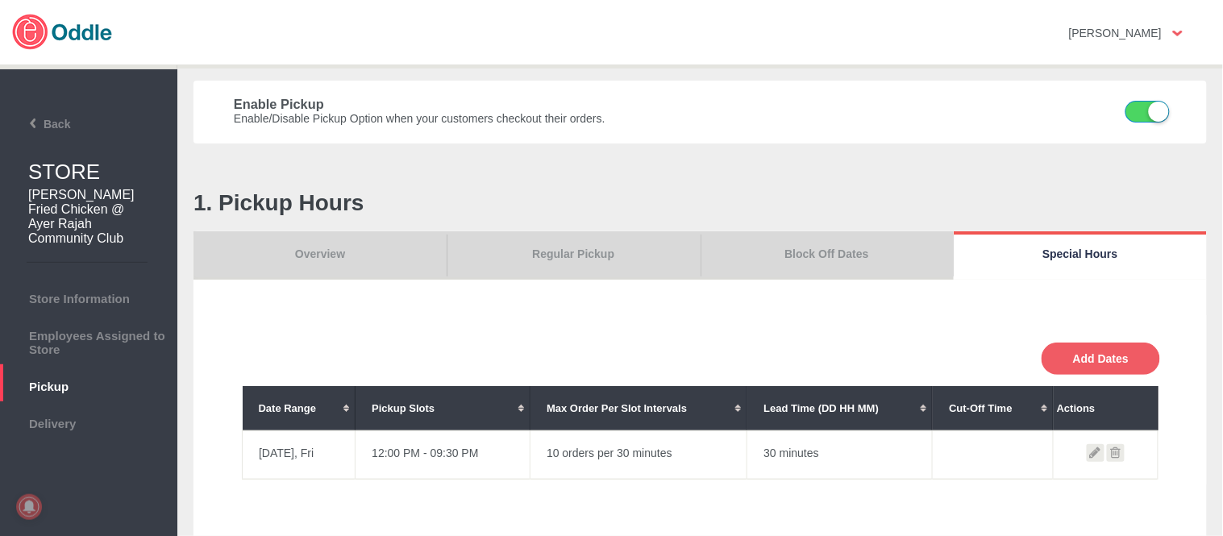
type input "30"
select select "12:00 PM"
select select "09:30 PM"
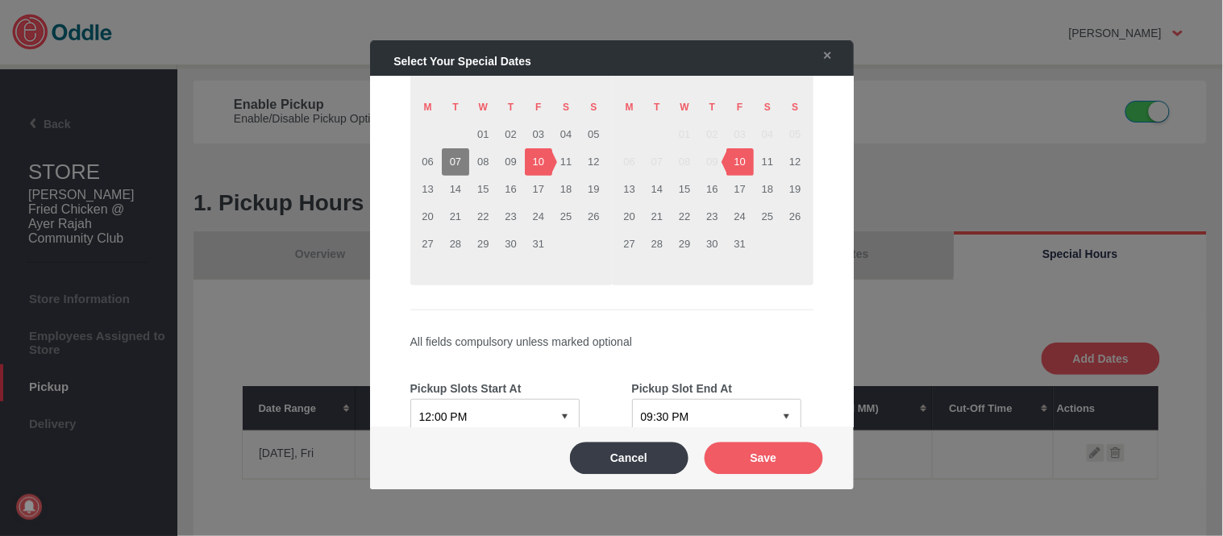
scroll to position [268, 0]
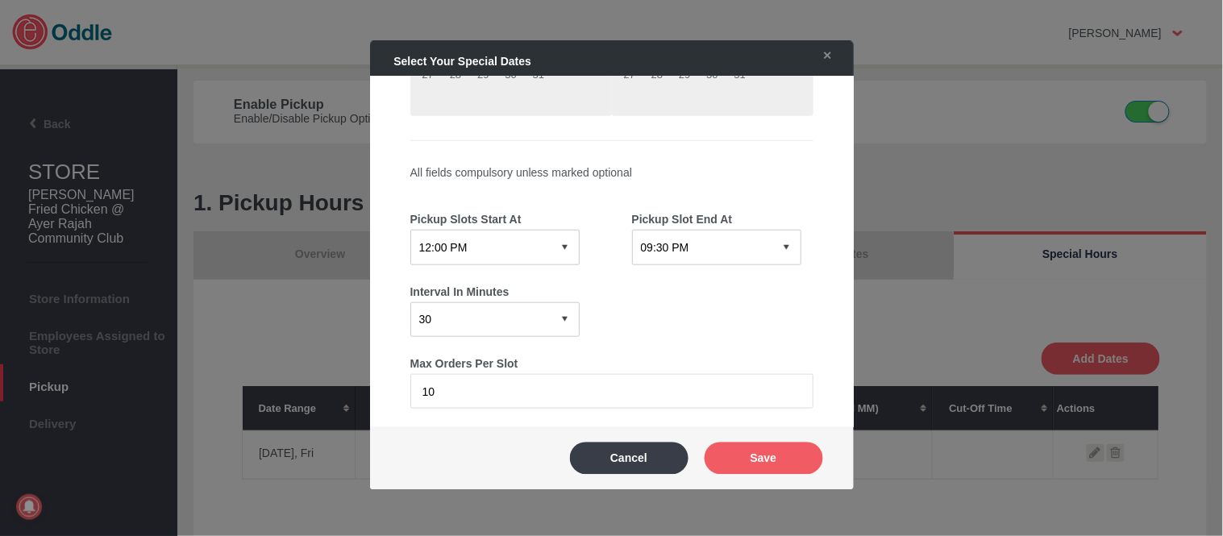
click at [508, 239] on select "12:15 AM 12:30 AM 12:45 AM 01:00 AM 01:15 AM 01:30 AM 01:45 AM 02:00 AM 02:15 A…" at bounding box center [494, 247] width 169 height 35
select select "12:30 PM"
click at [410, 230] on select "12:15 AM 12:30 AM 12:45 AM 01:00 AM 01:15 AM 01:30 AM 01:45 AM 02:00 AM 02:15 A…" at bounding box center [494, 247] width 169 height 35
click at [774, 452] on button "Save" at bounding box center [764, 458] width 118 height 32
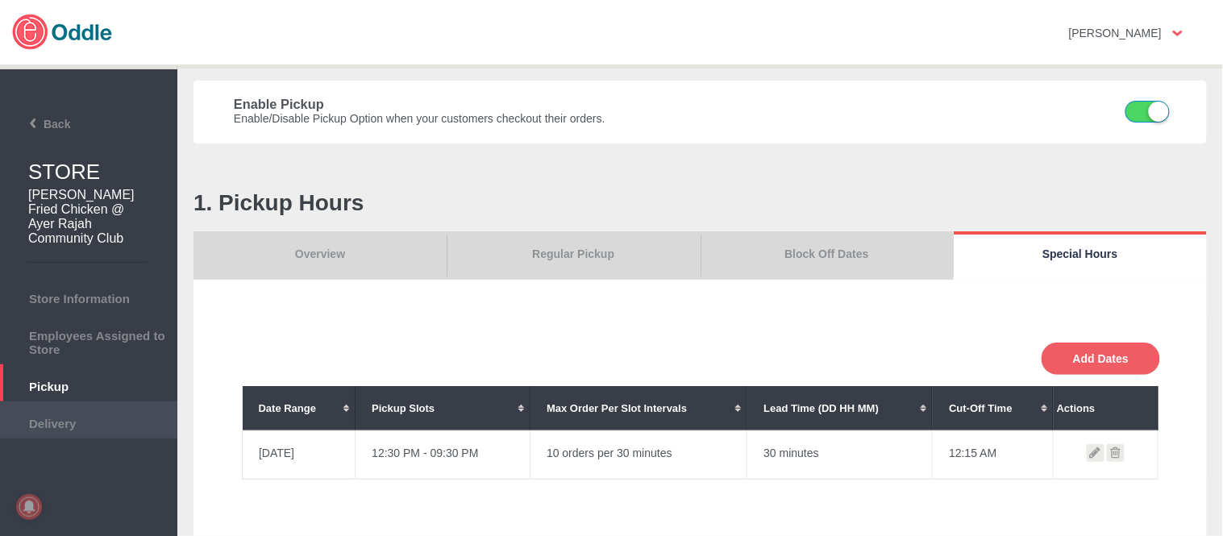
click at [117, 421] on span "Delivery" at bounding box center [88, 422] width 161 height 18
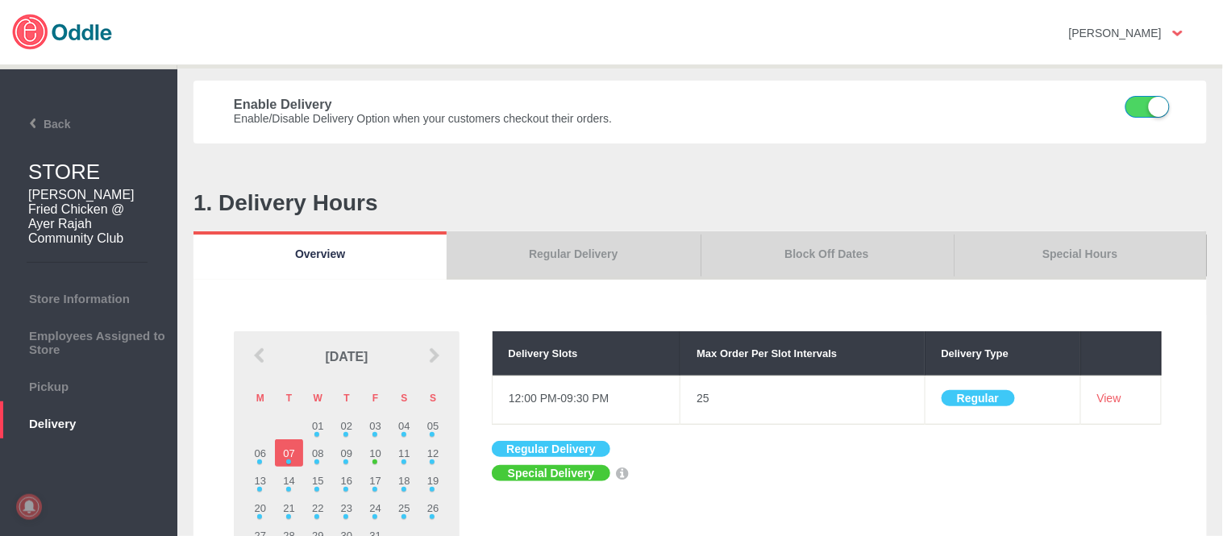
click at [1100, 255] on link "Special Hours" at bounding box center [1080, 255] width 253 height 48
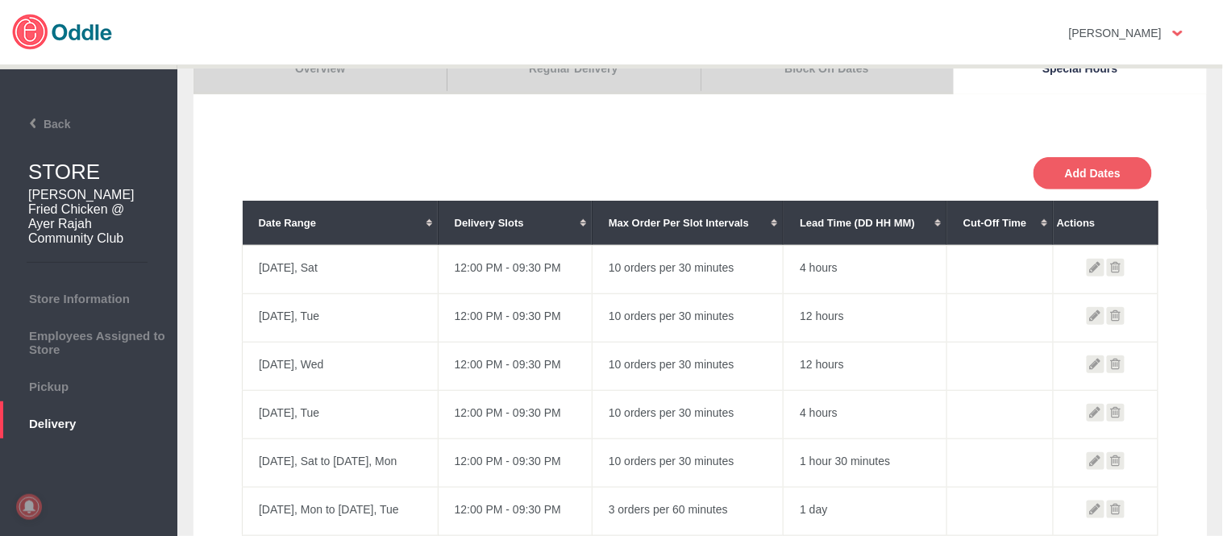
scroll to position [89, 0]
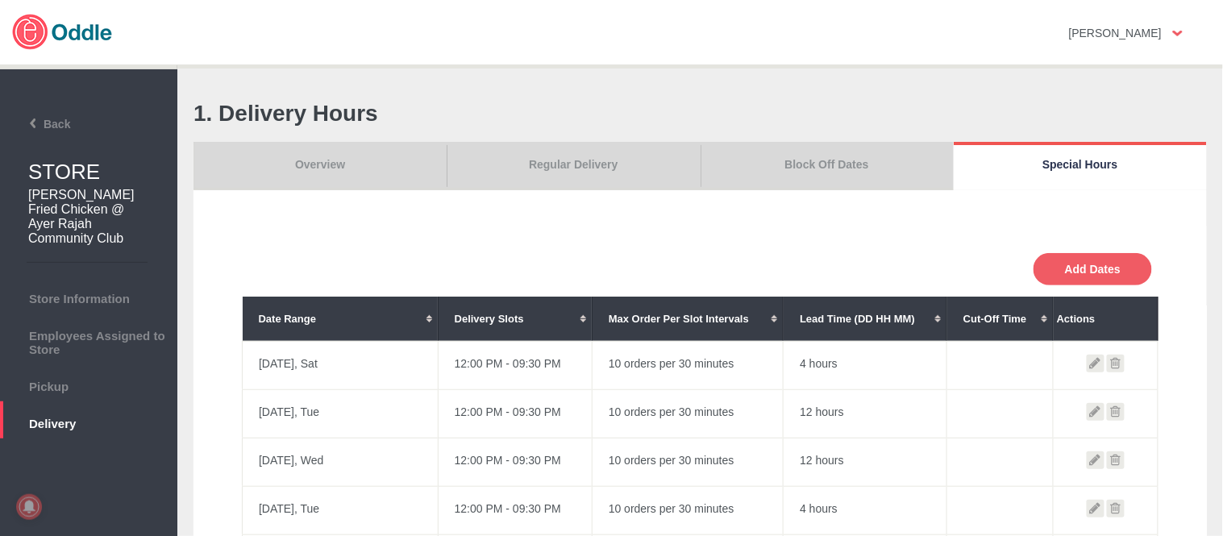
click at [321, 164] on link "Overview" at bounding box center [319, 166] width 253 height 48
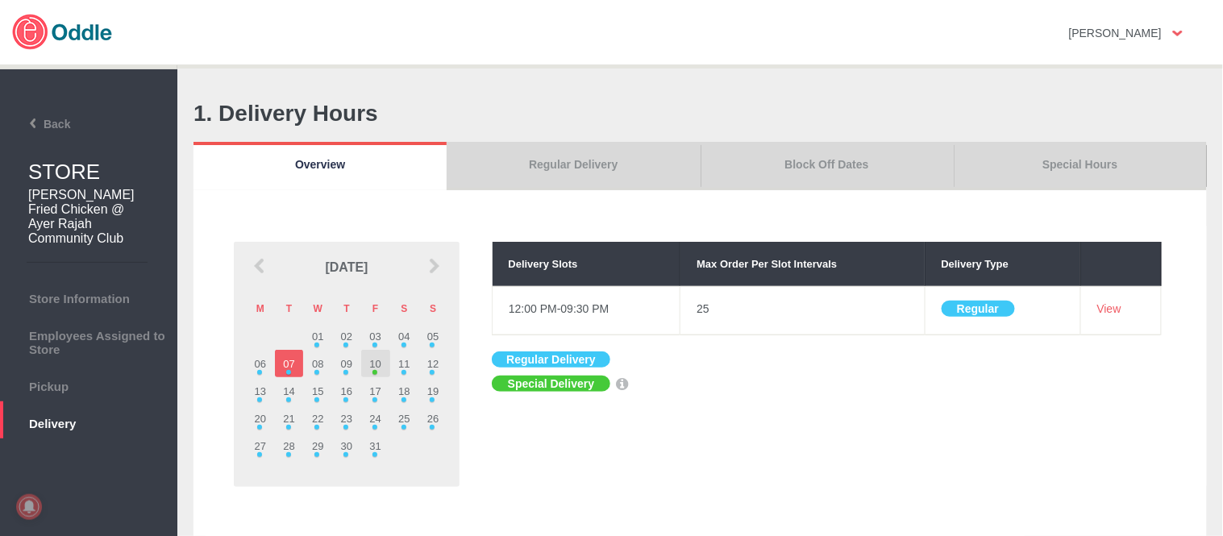
click at [372, 371] on div at bounding box center [374, 372] width 5 height 5
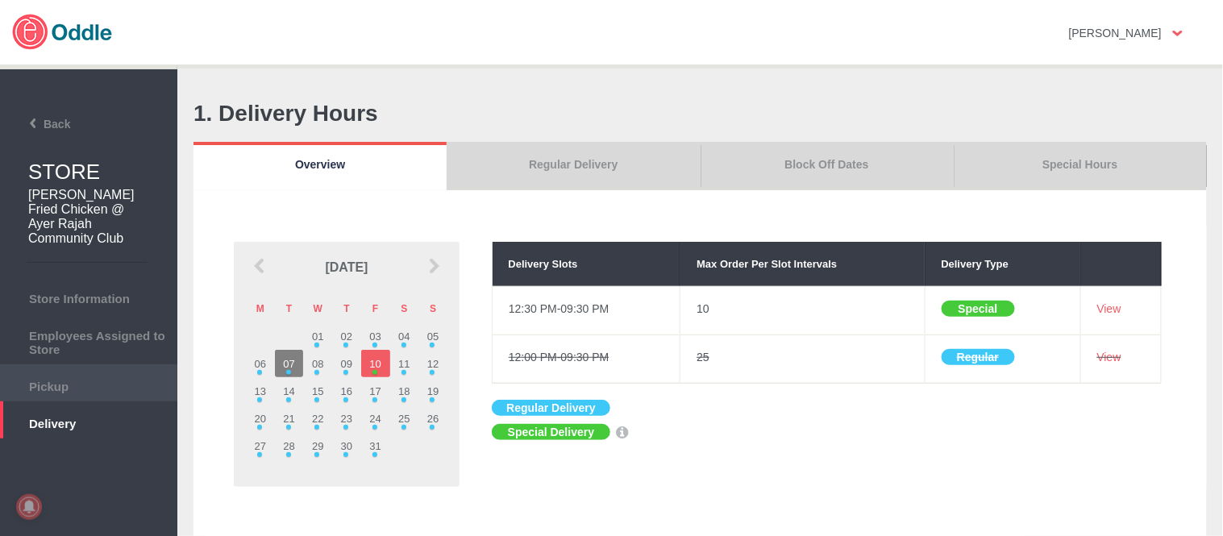
click at [113, 383] on span "Pickup" at bounding box center [88, 385] width 161 height 18
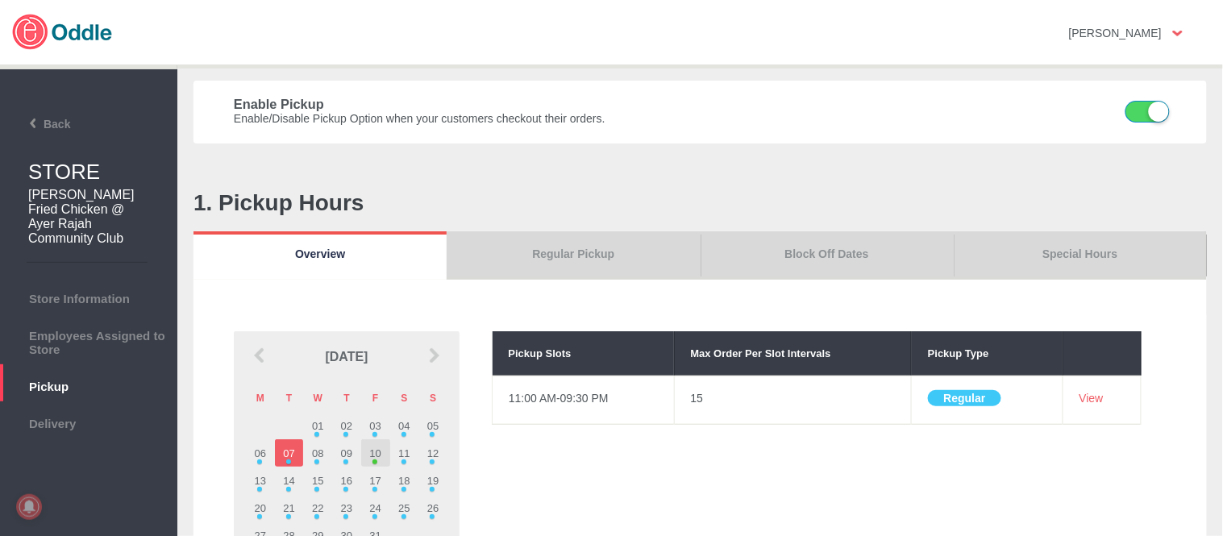
click at [372, 455] on td "10" at bounding box center [375, 452] width 29 height 27
